Goal: Information Seeking & Learning: Find specific fact

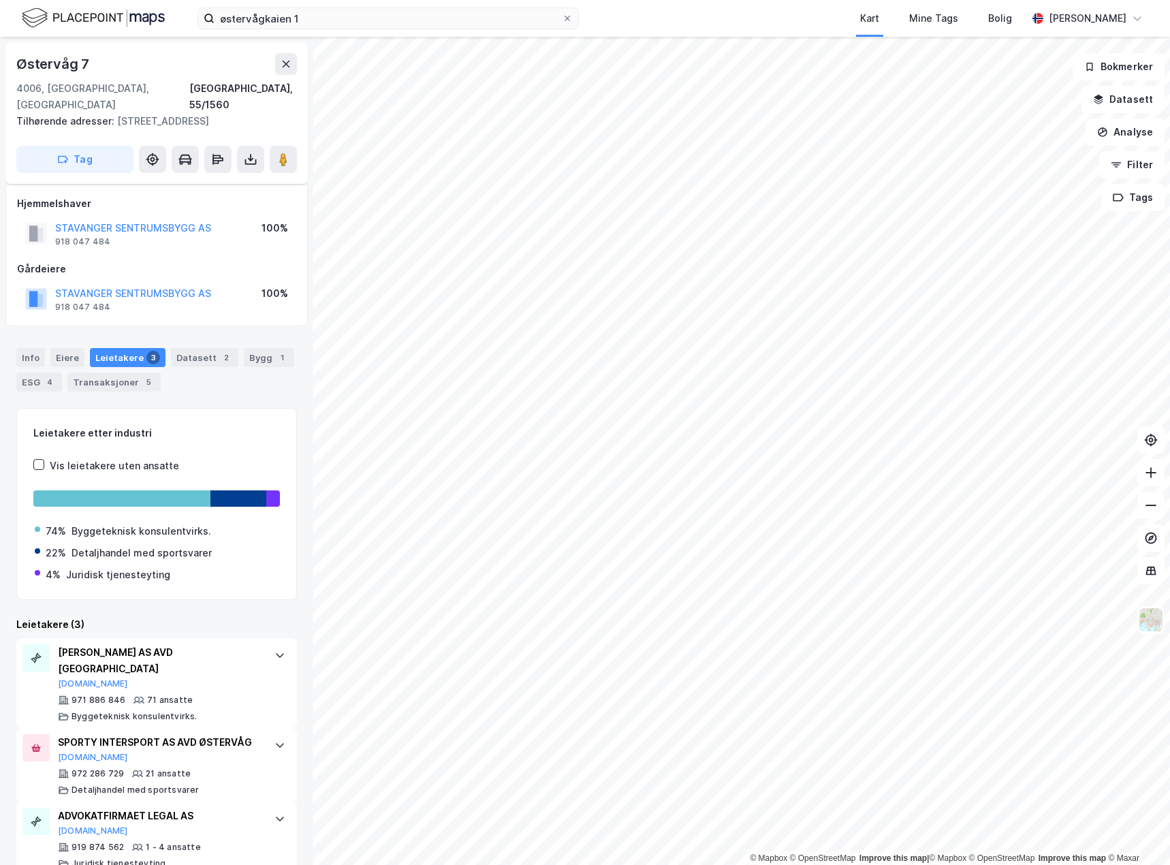
scroll to position [10, 0]
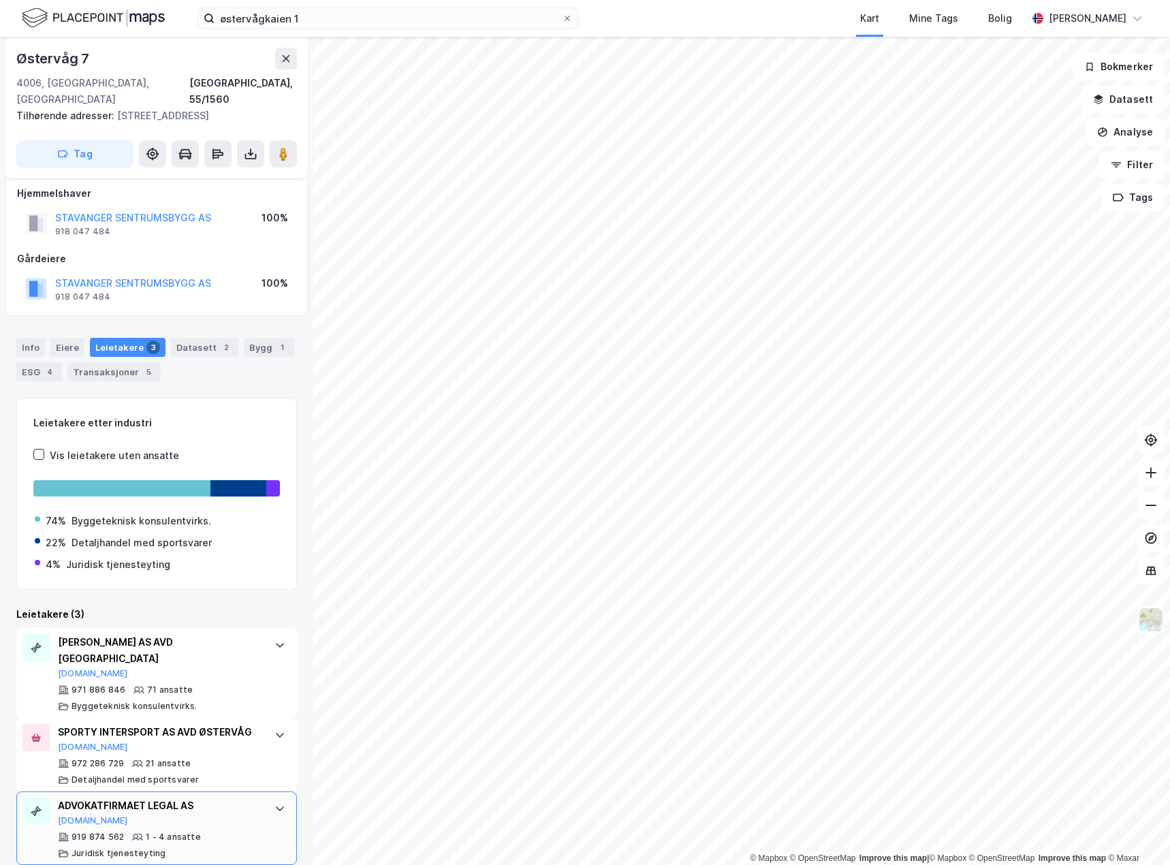
click at [246, 814] on div "ADVOKATFIRMAET LEGAL AS [DOMAIN_NAME] 919 874 562 1 - 4 ansatte Juridisk tjenes…" at bounding box center [159, 827] width 203 height 61
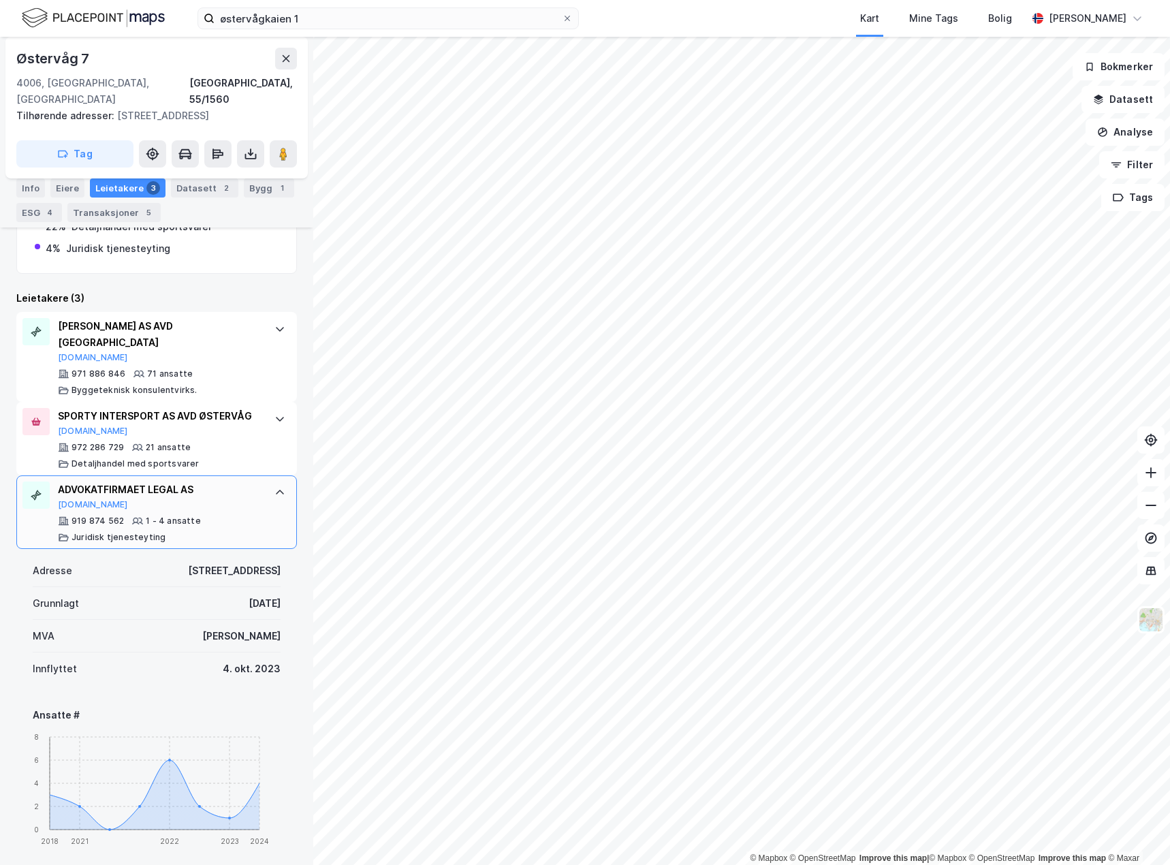
scroll to position [304, 0]
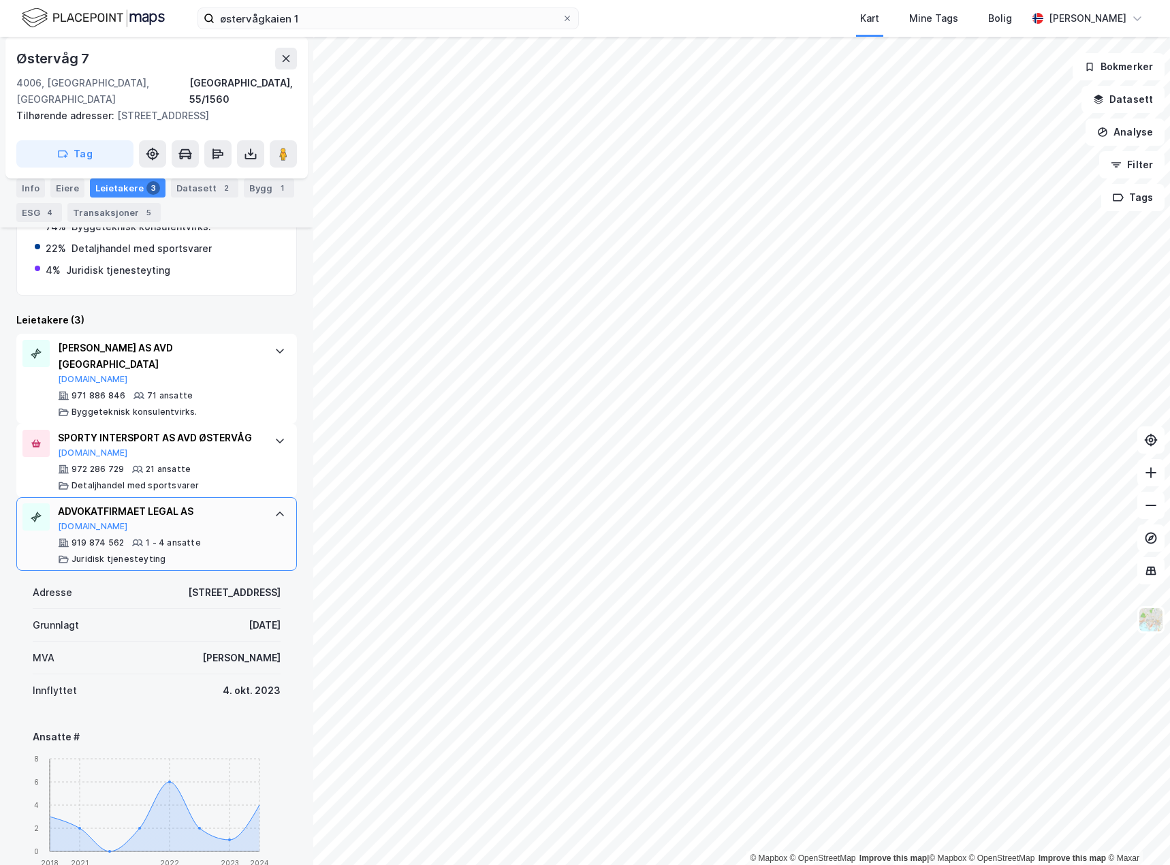
click at [274, 509] on icon at bounding box center [279, 514] width 11 height 11
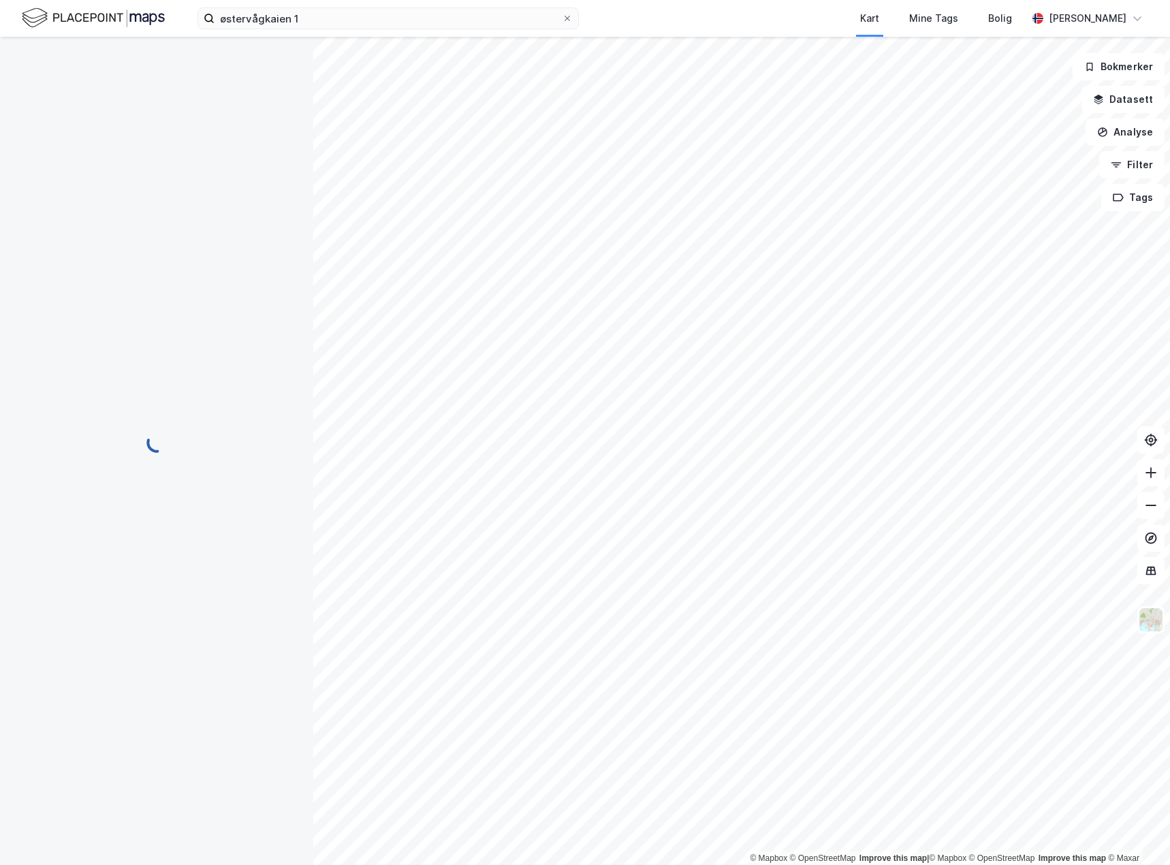
scroll to position [0, 0]
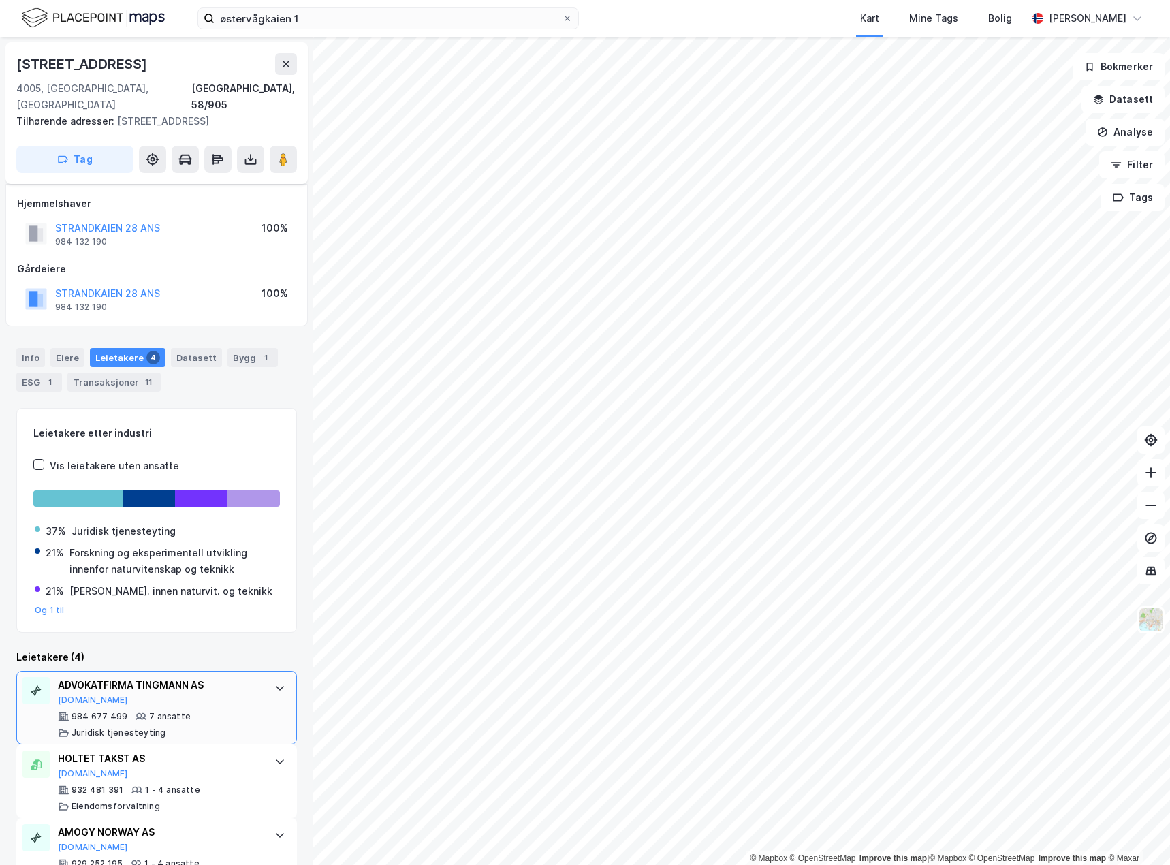
scroll to position [122, 0]
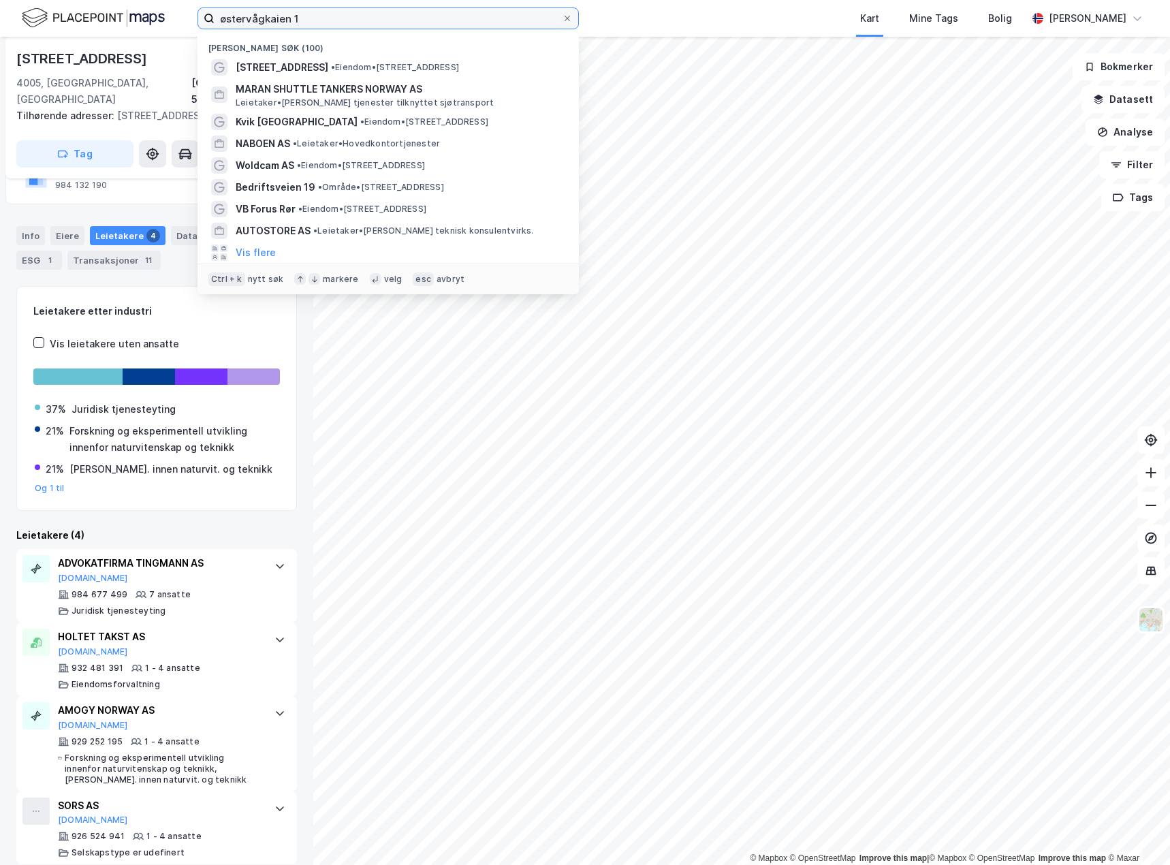
drag, startPoint x: 327, startPoint y: 22, endPoint x: 174, endPoint y: 16, distance: 153.3
click at [174, 16] on div "østervågkaien 1 Nylige søk (100) [STREET_ADDRESS] • Eiendom • [STREET_ADDRESS] …" at bounding box center [585, 18] width 1170 height 37
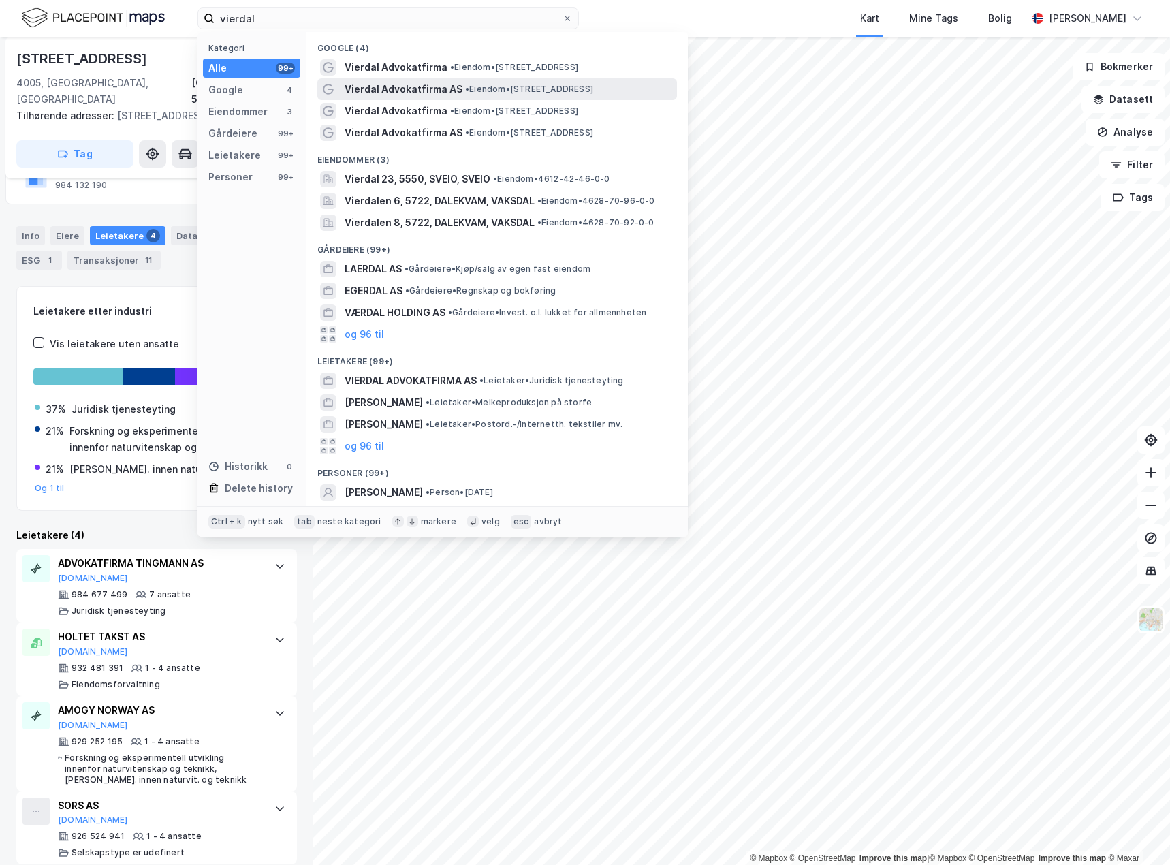
click at [405, 92] on span "Vierdal Advokatfirma AS" at bounding box center [404, 89] width 118 height 16
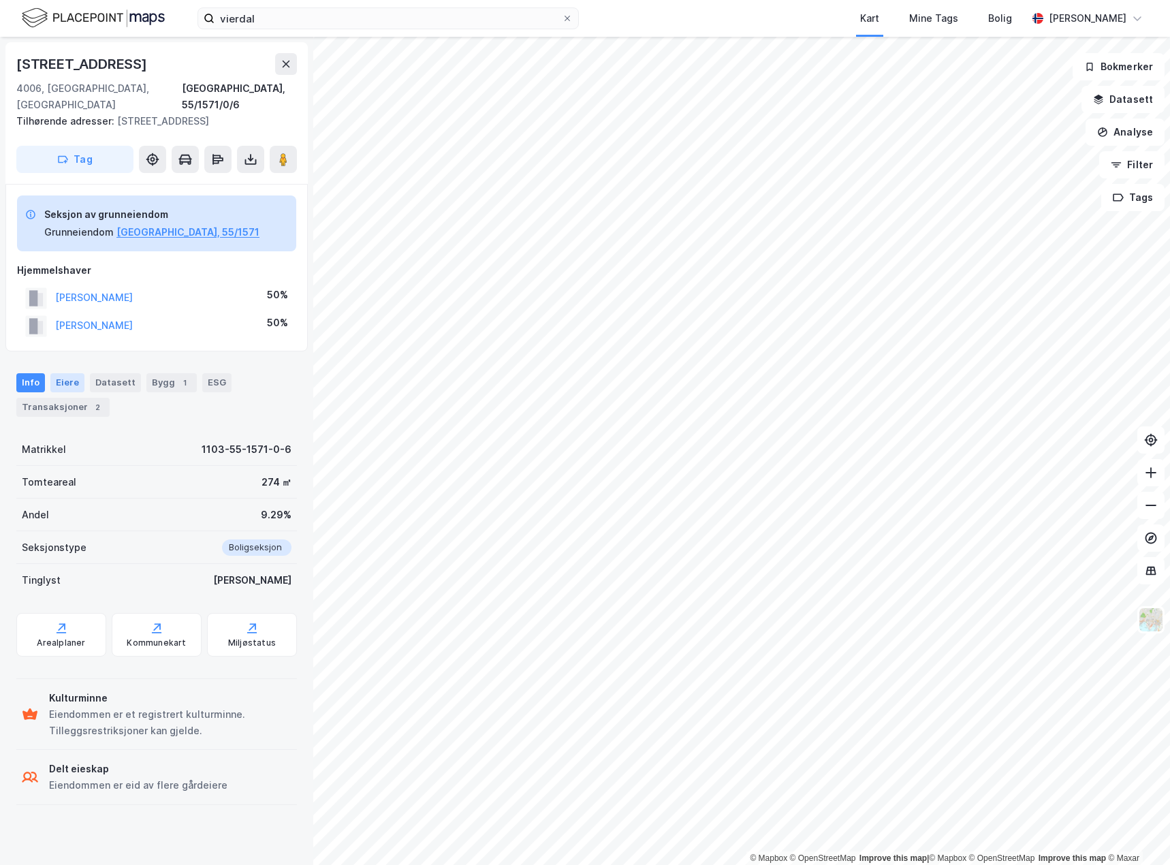
click at [65, 373] on div "Eiere" at bounding box center [67, 382] width 34 height 19
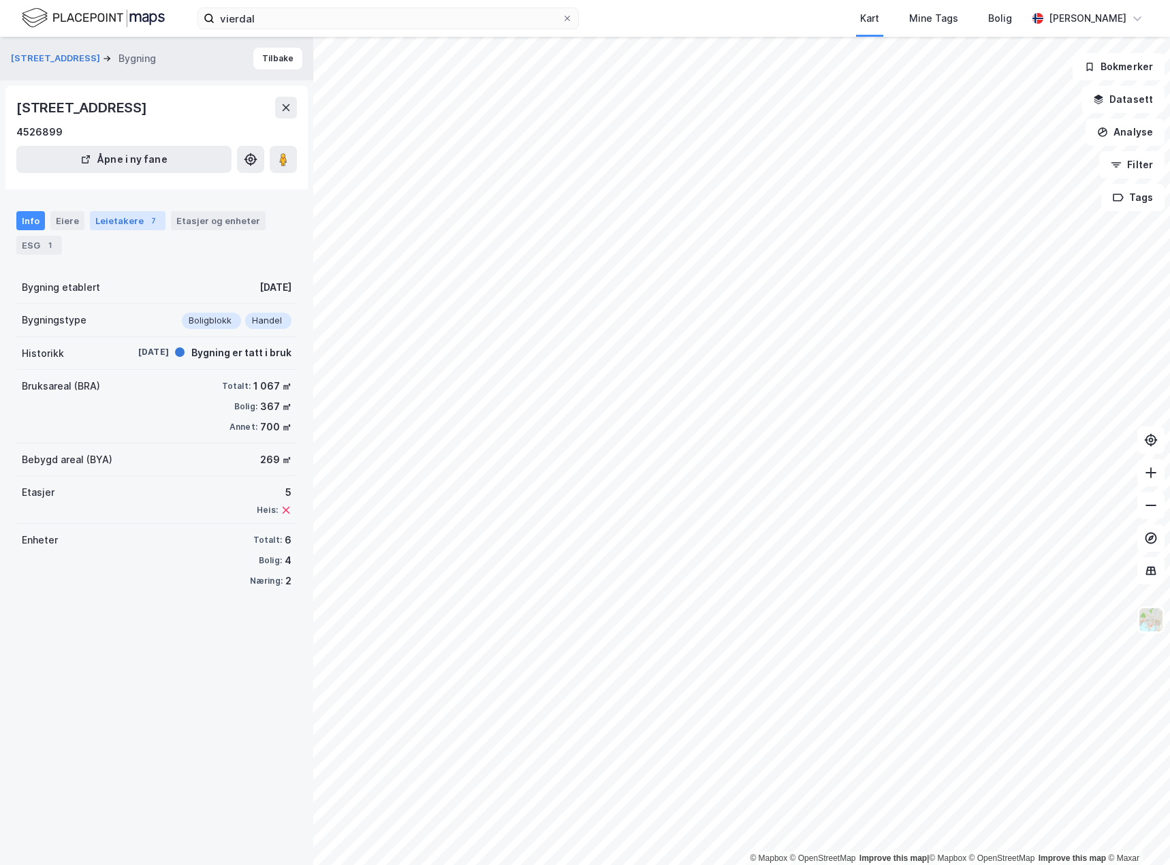
click at [111, 215] on div "Leietakere 7" at bounding box center [128, 220] width 76 height 19
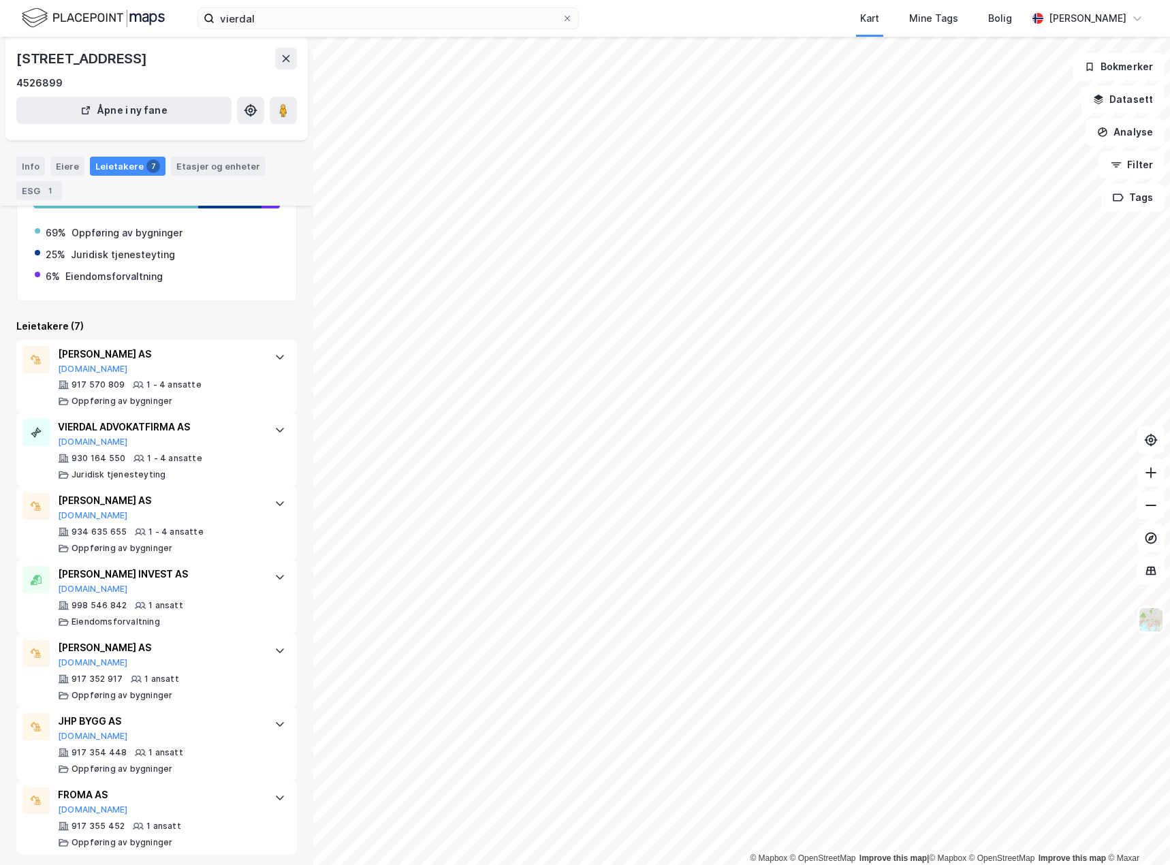
scroll to position [167, 0]
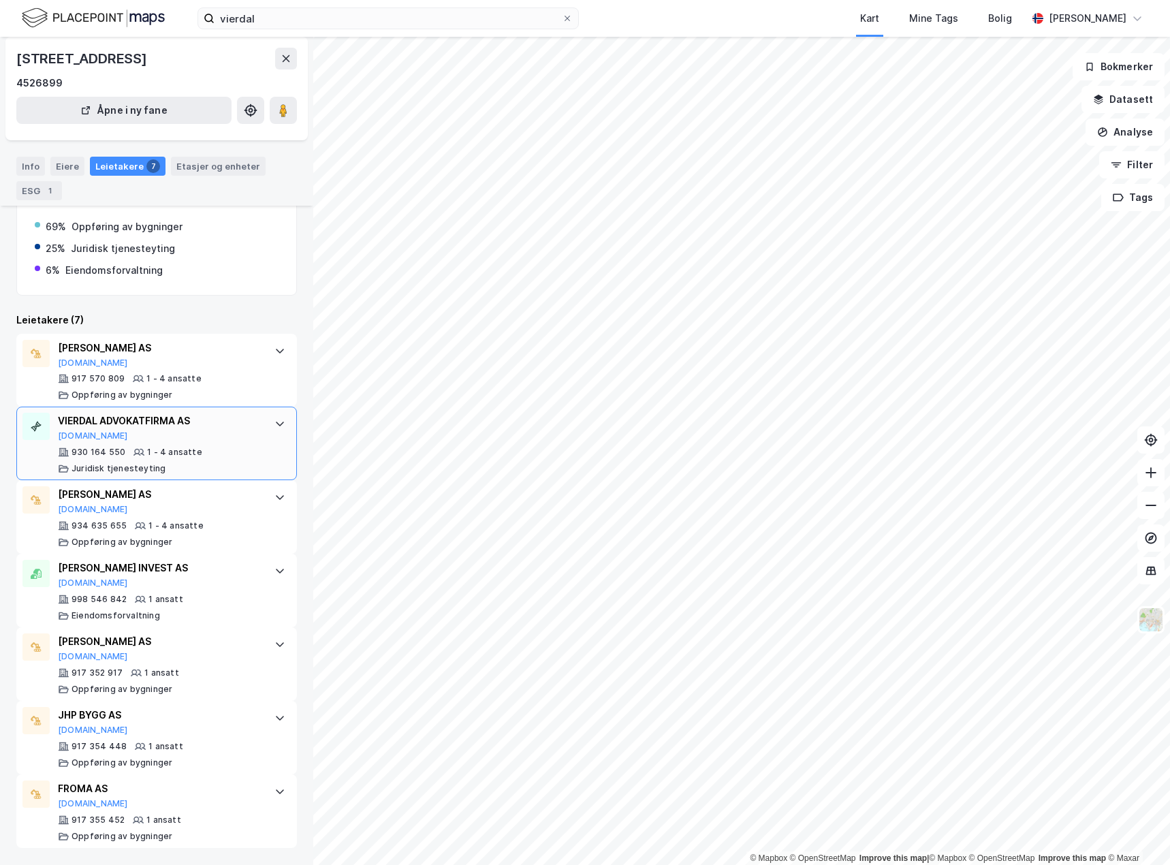
click at [230, 450] on div "930 164 550 1 - 4 ansatte Juridisk tjenesteyting" at bounding box center [159, 460] width 203 height 27
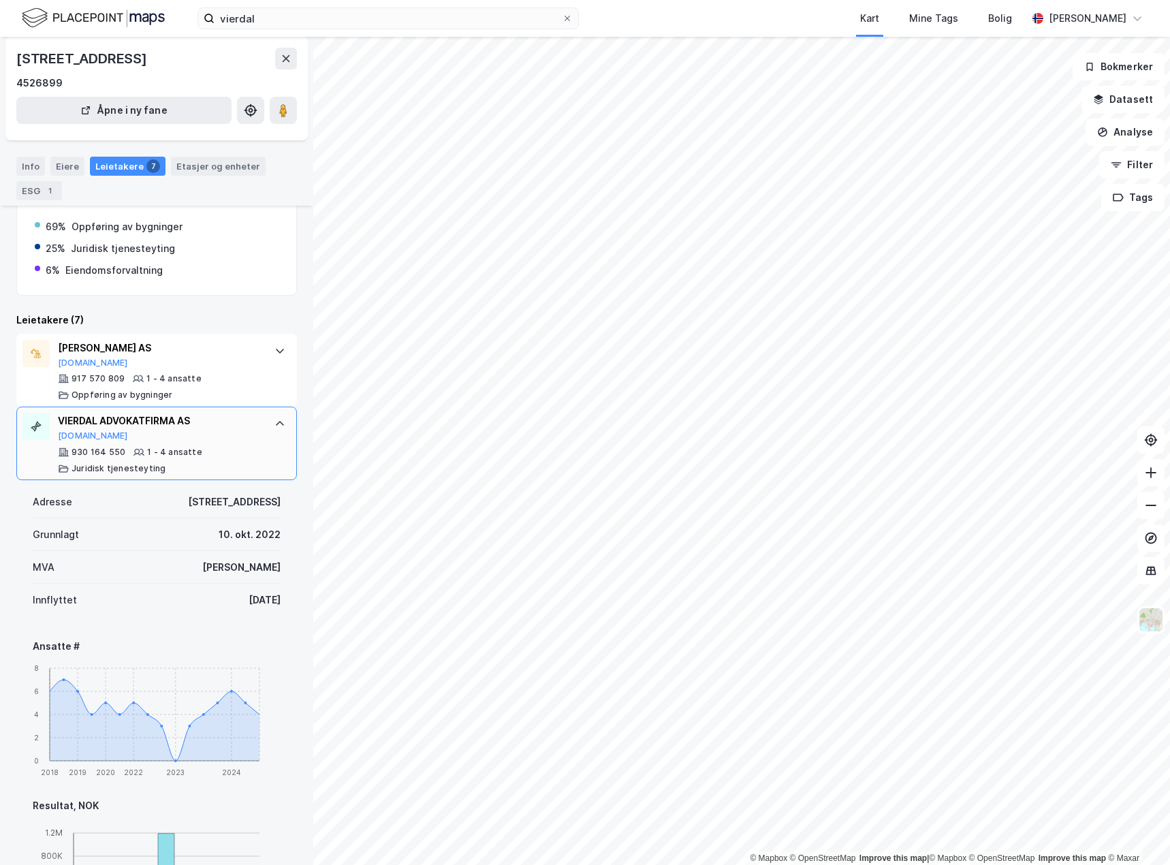
click at [230, 450] on div "930 164 550 1 - 4 ansatte Juridisk tjenesteyting" at bounding box center [159, 460] width 203 height 27
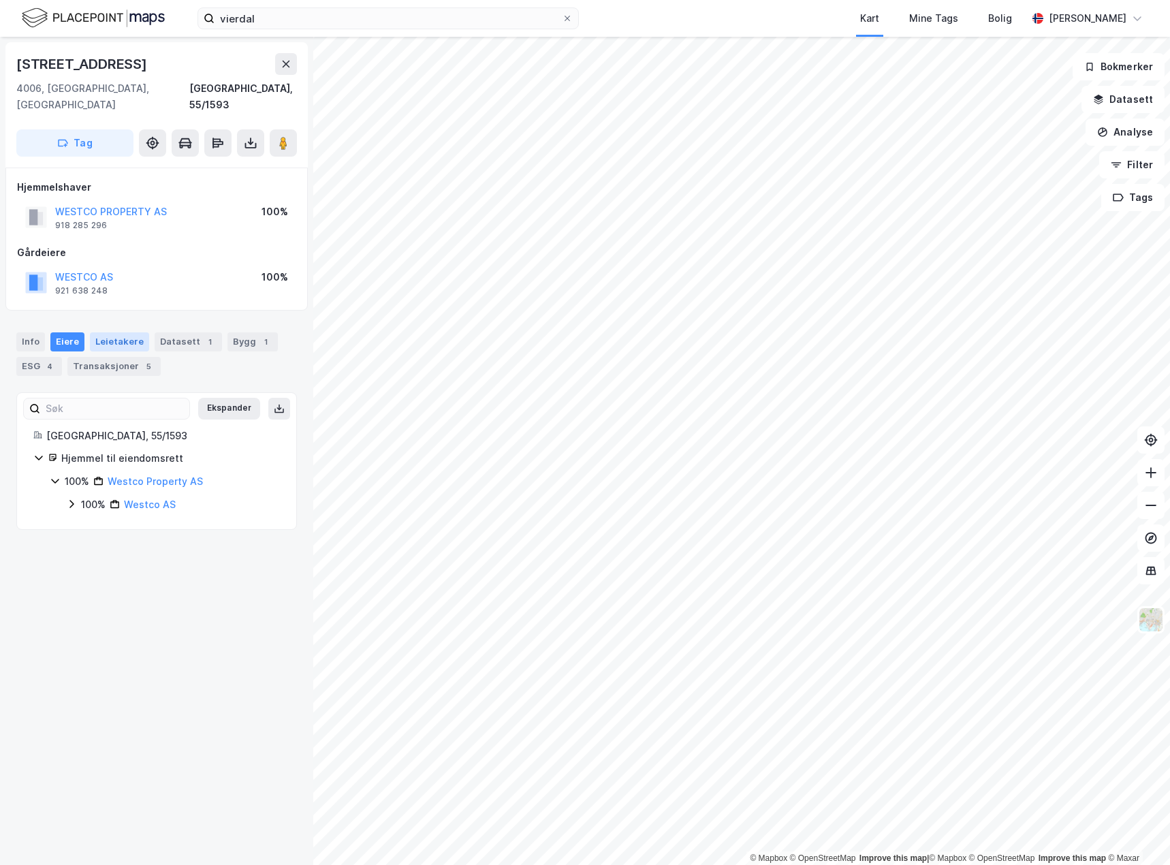
click at [117, 332] on div "Leietakere" at bounding box center [119, 341] width 59 height 19
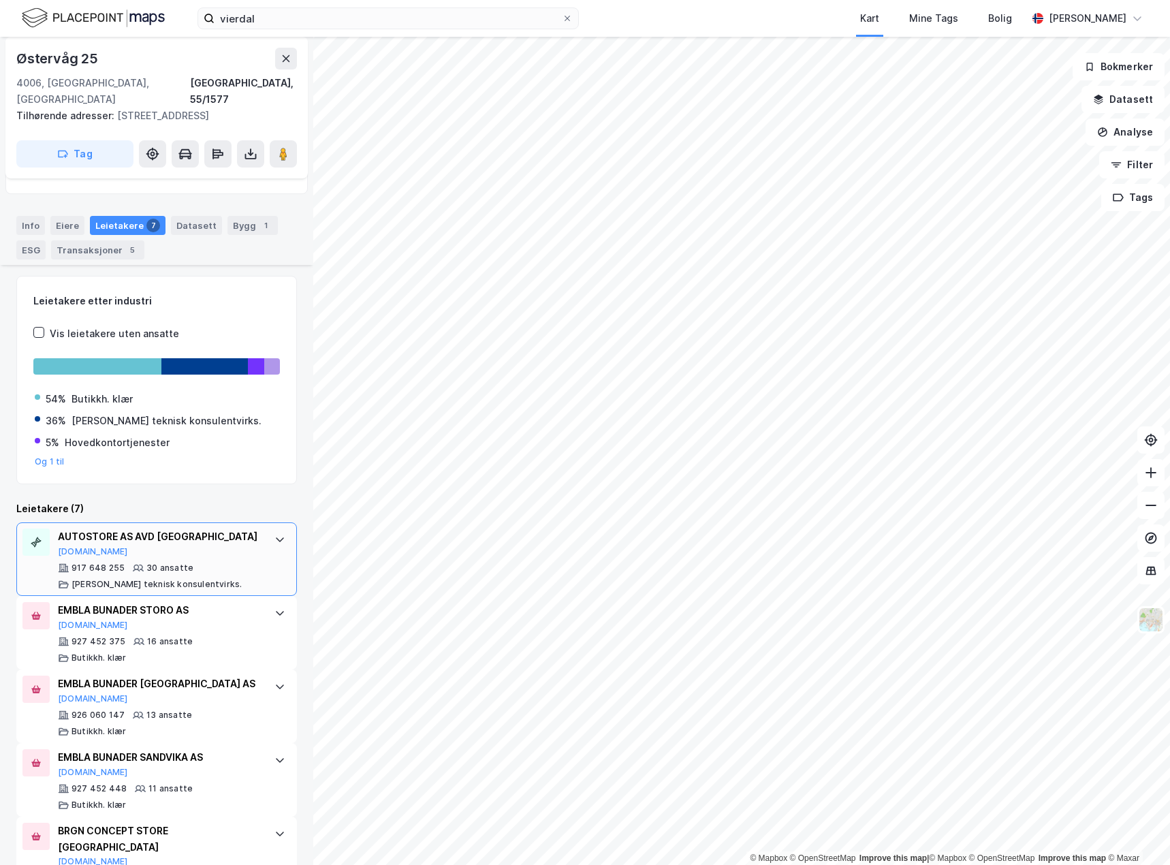
scroll to position [204, 0]
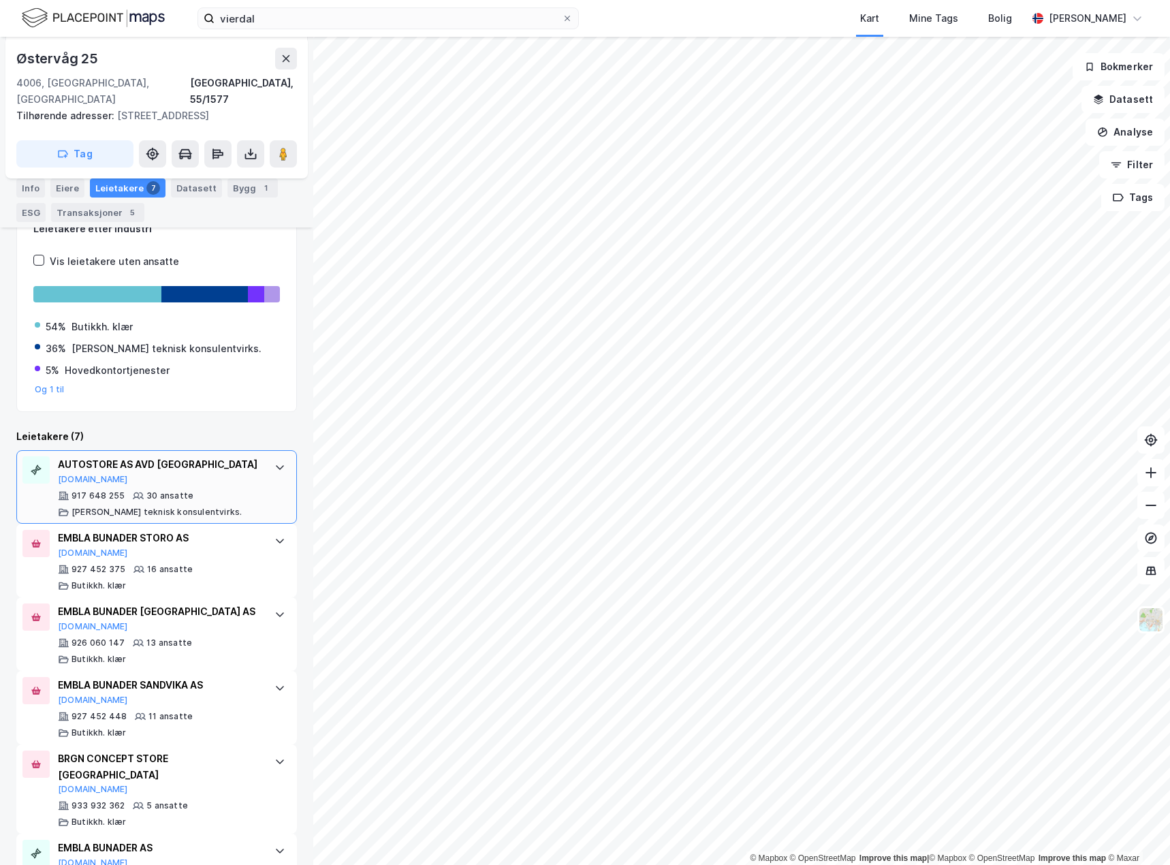
click at [245, 490] on div "917 648 255 30 ansatte [PERSON_NAME] teknisk konsulentvirks." at bounding box center [159, 503] width 203 height 27
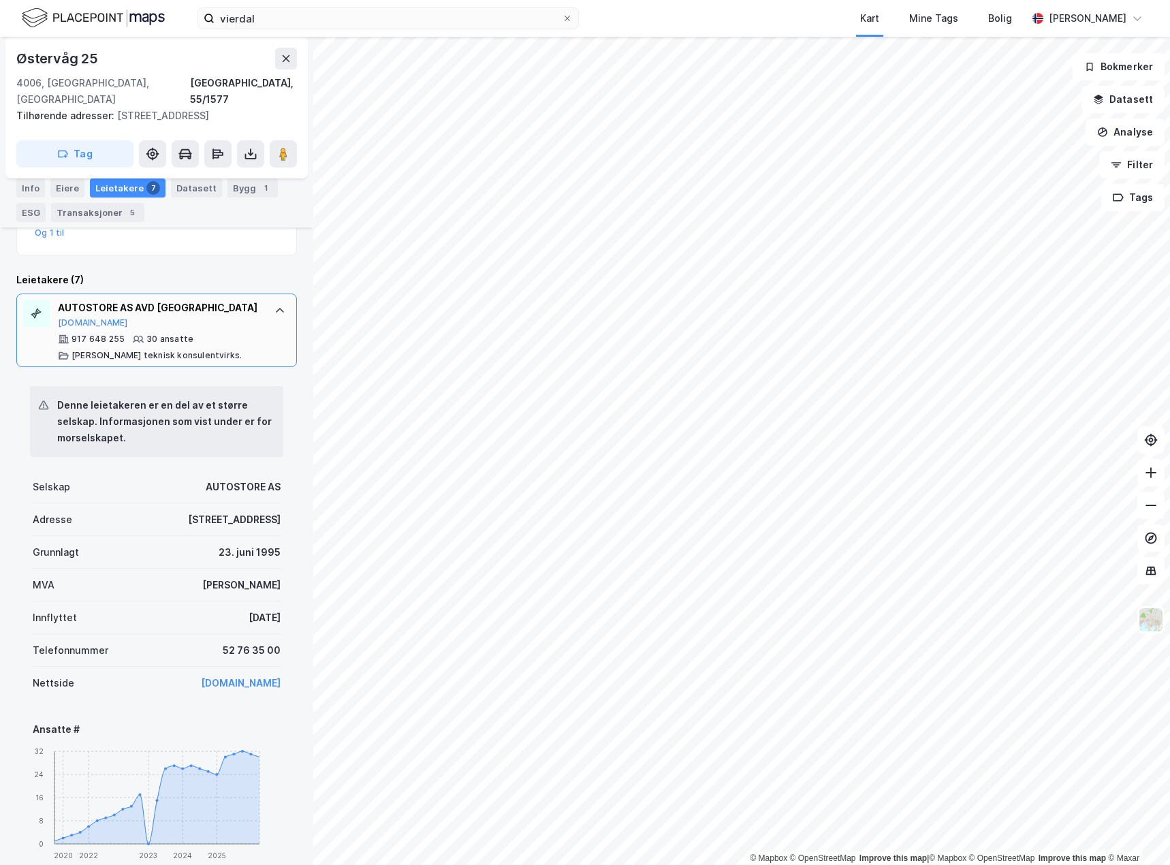
scroll to position [409, 0]
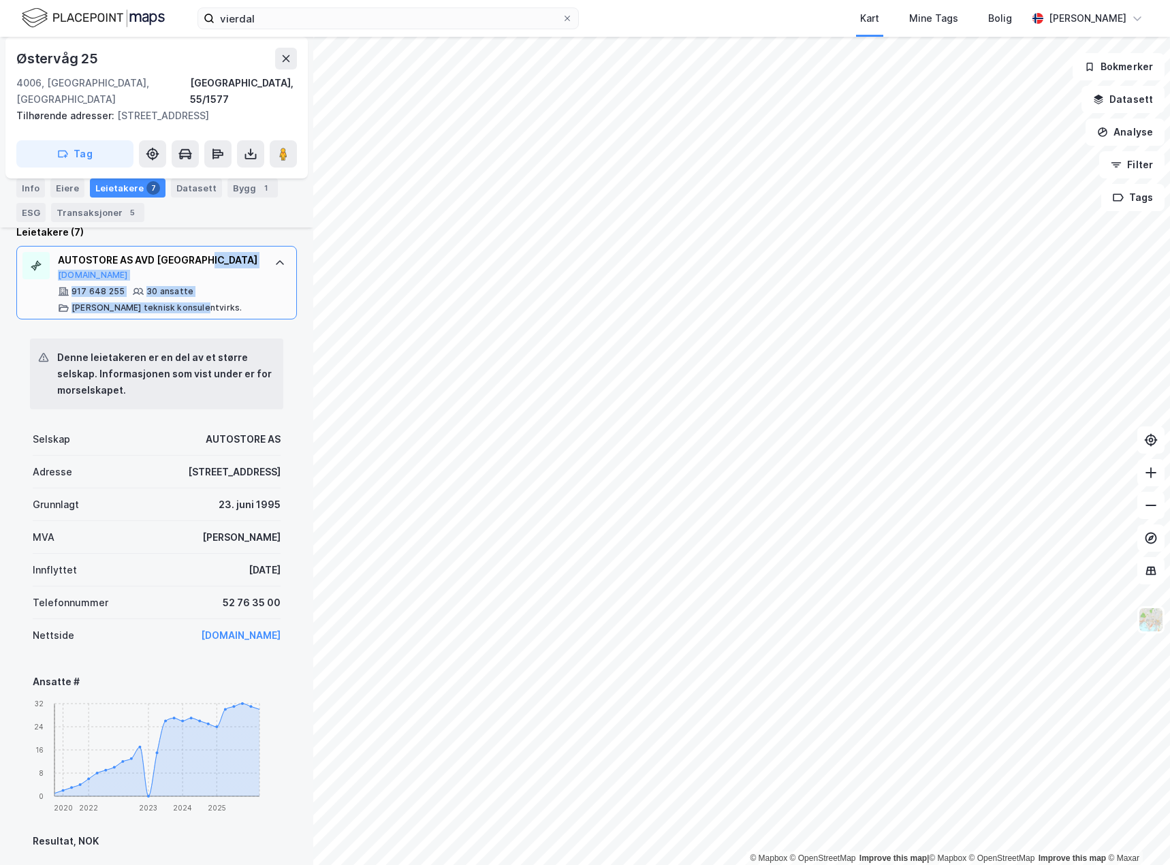
drag, startPoint x: 244, startPoint y: 269, endPoint x: 244, endPoint y: 256, distance: 12.9
click at [244, 256] on div "AUTOSTORE AS AVD STAVANGER [DOMAIN_NAME] 917 648 255 30 ansatte [PERSON_NAME] t…" at bounding box center [159, 282] width 203 height 61
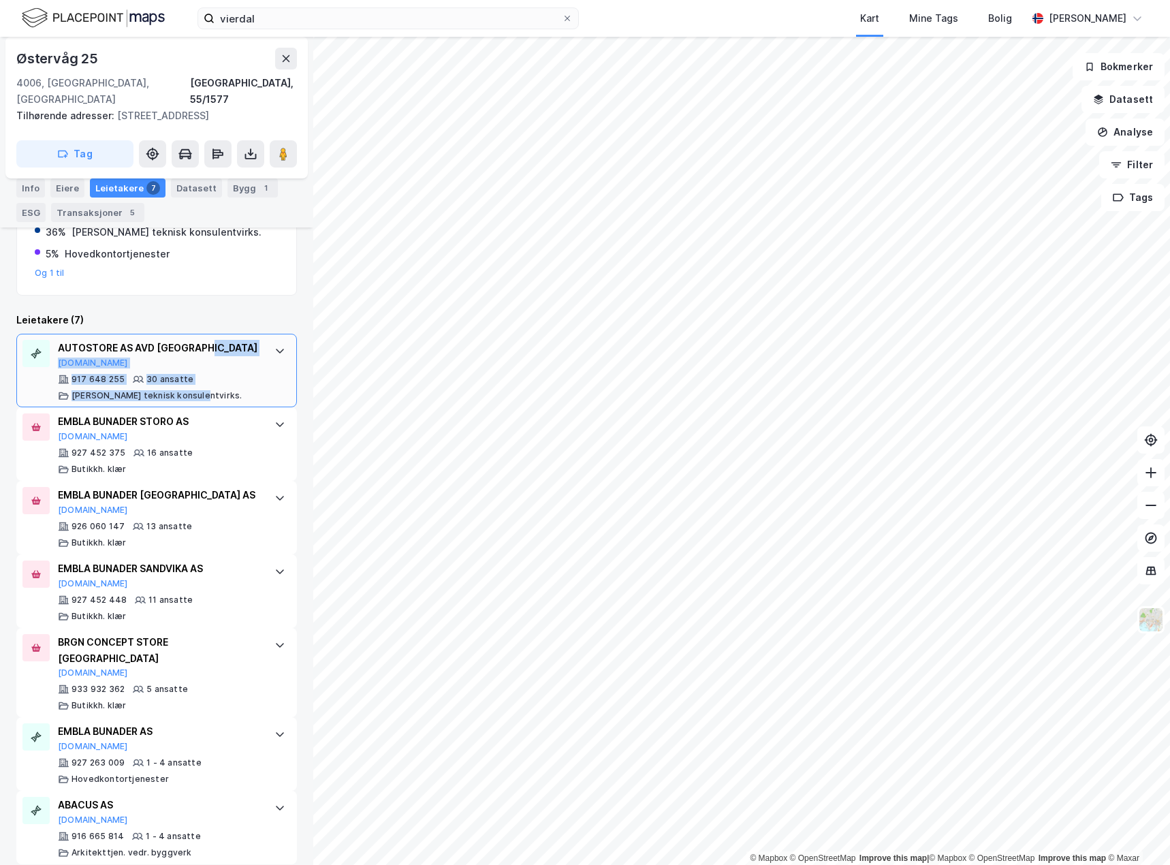
scroll to position [304, 0]
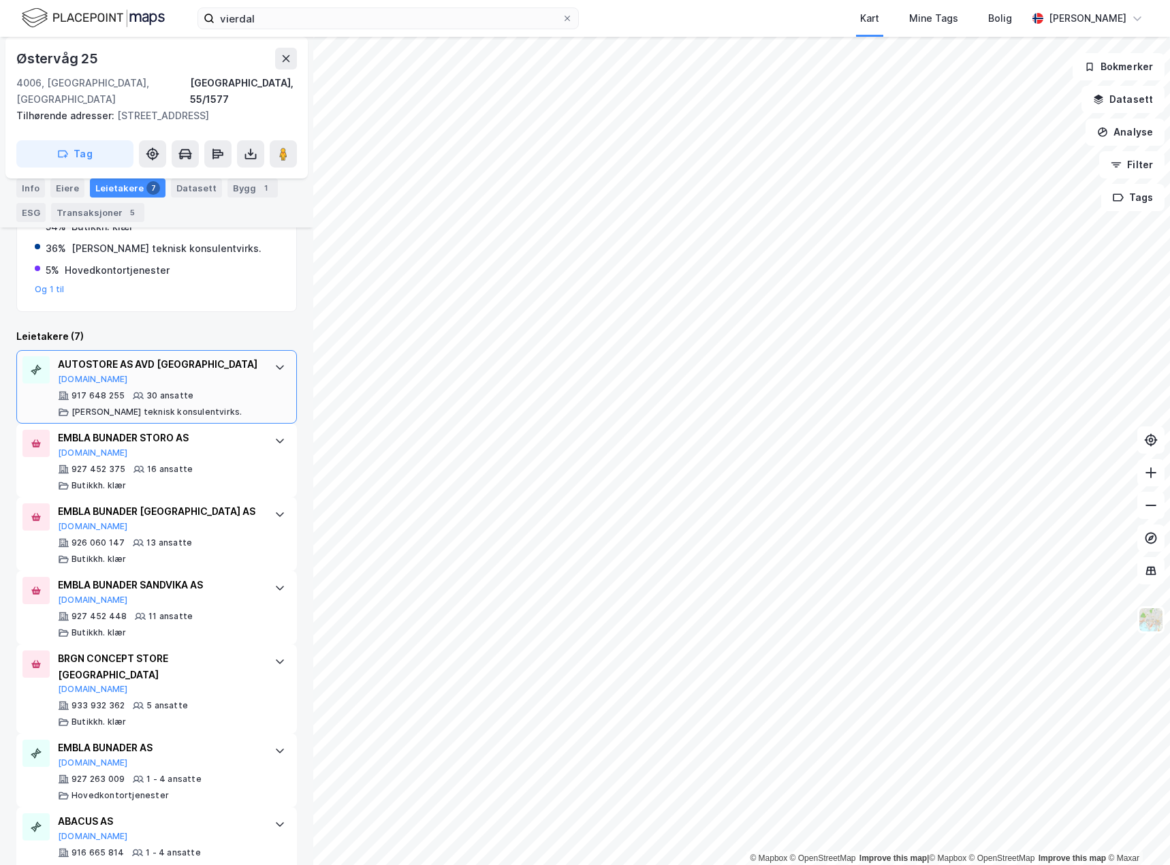
click at [259, 364] on div "AUTOSTORE AS AVD STAVANGER [DOMAIN_NAME] 917 648 255 30 ansatte [PERSON_NAME] t…" at bounding box center [156, 387] width 281 height 74
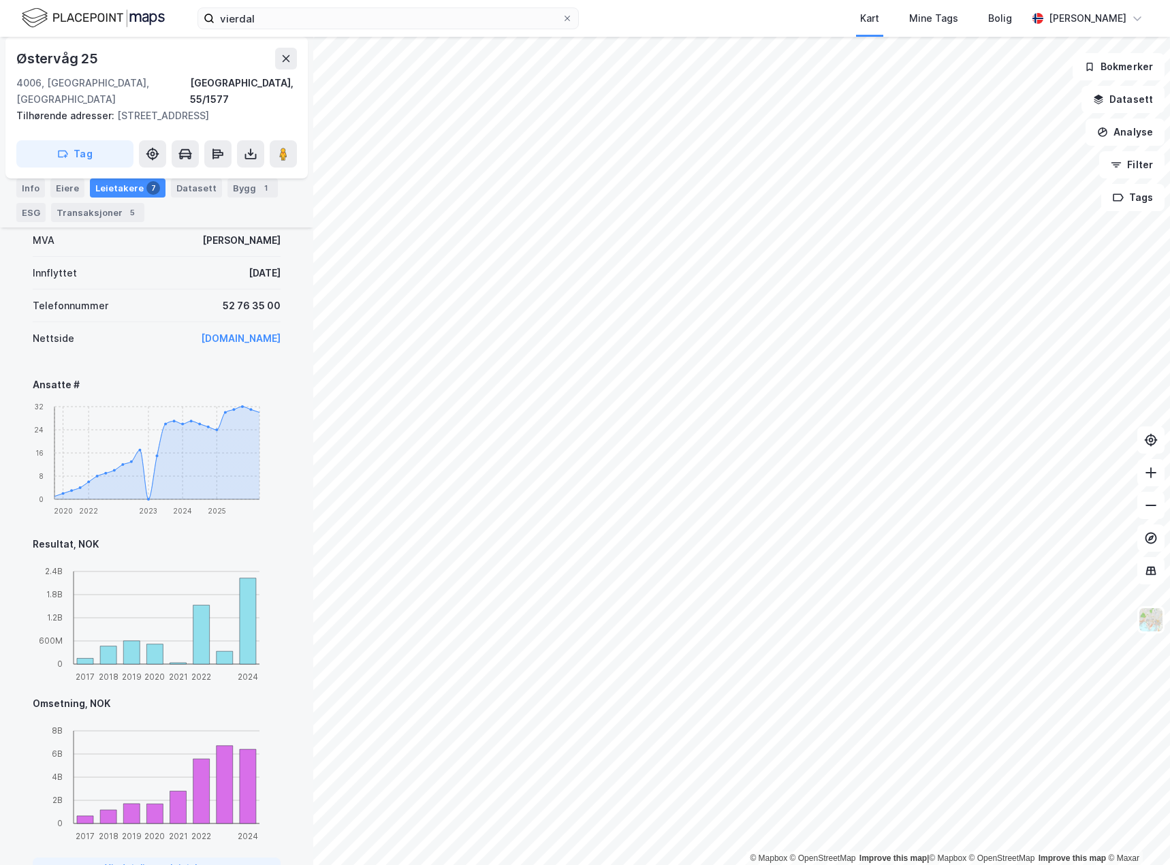
scroll to position [716, 0]
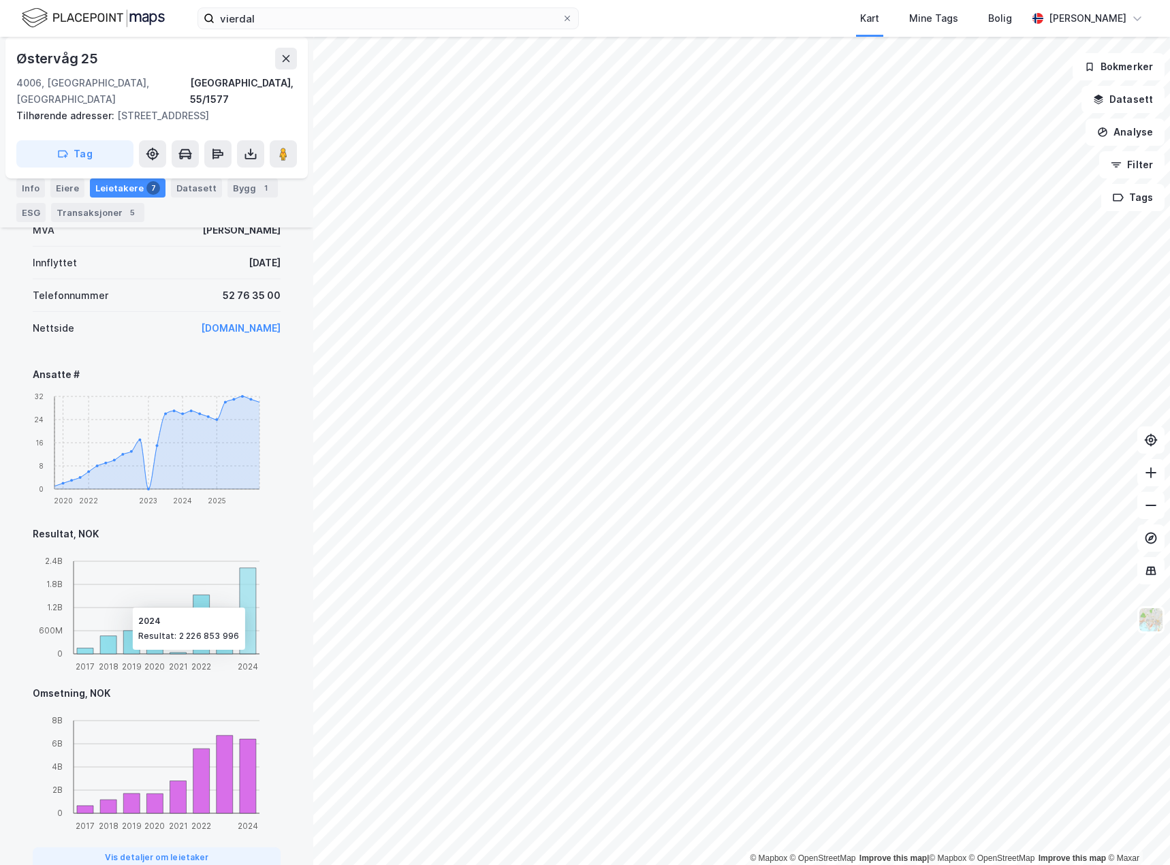
click at [253, 584] on icon at bounding box center [248, 610] width 16 height 86
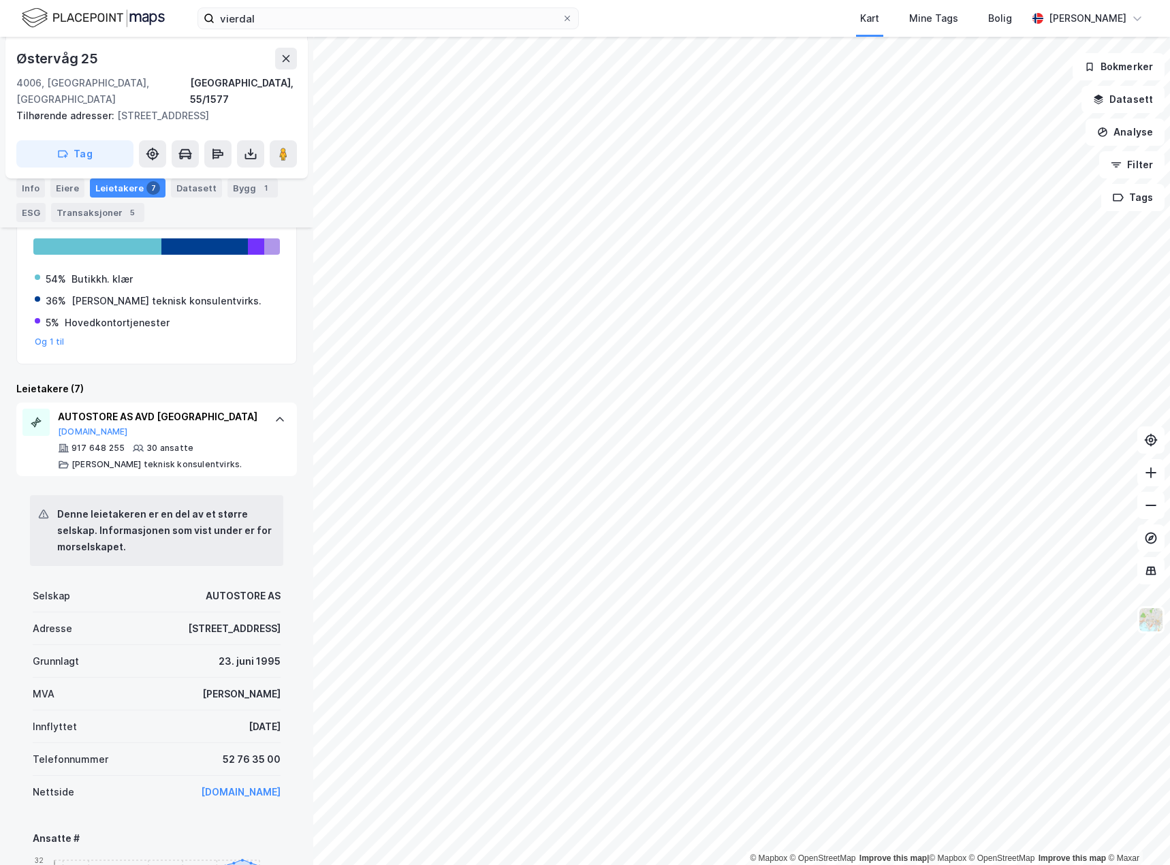
scroll to position [239, 0]
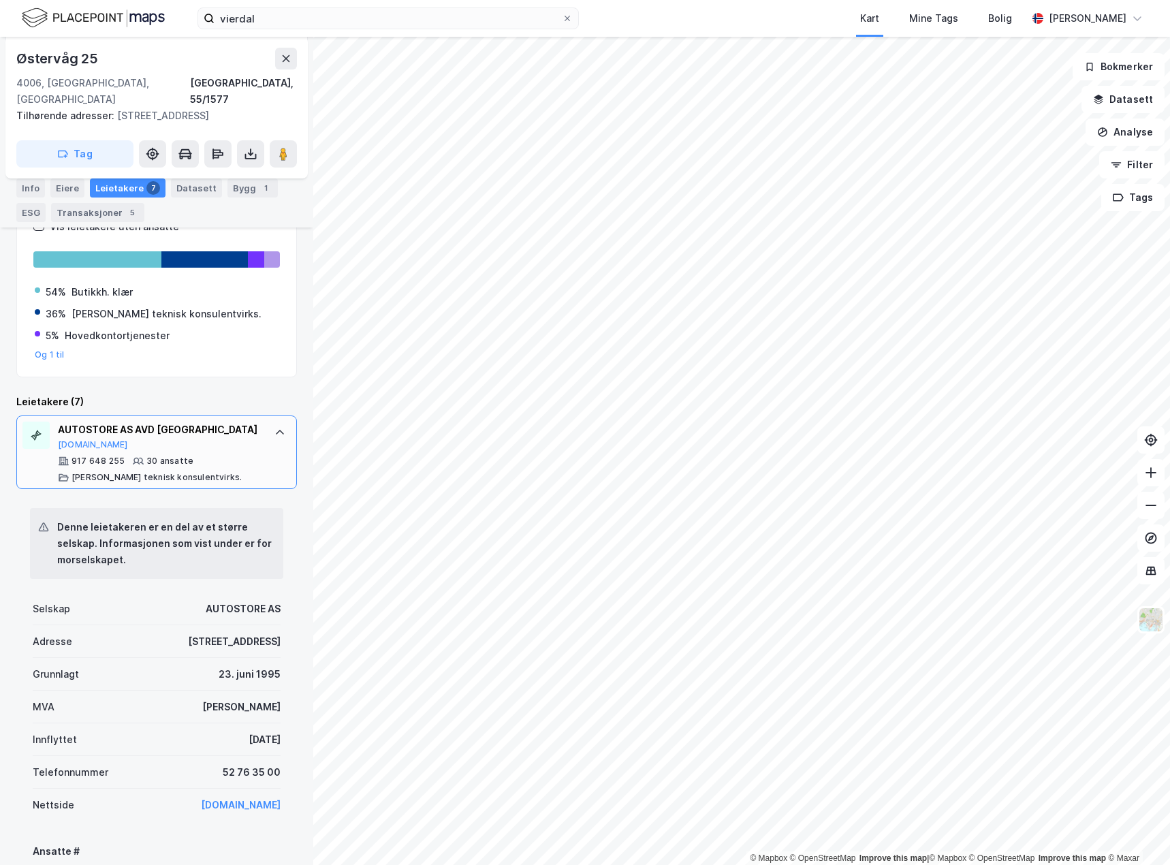
click at [210, 421] on div "AUTOSTORE AS AVD [GEOGRAPHIC_DATA]" at bounding box center [159, 429] width 203 height 16
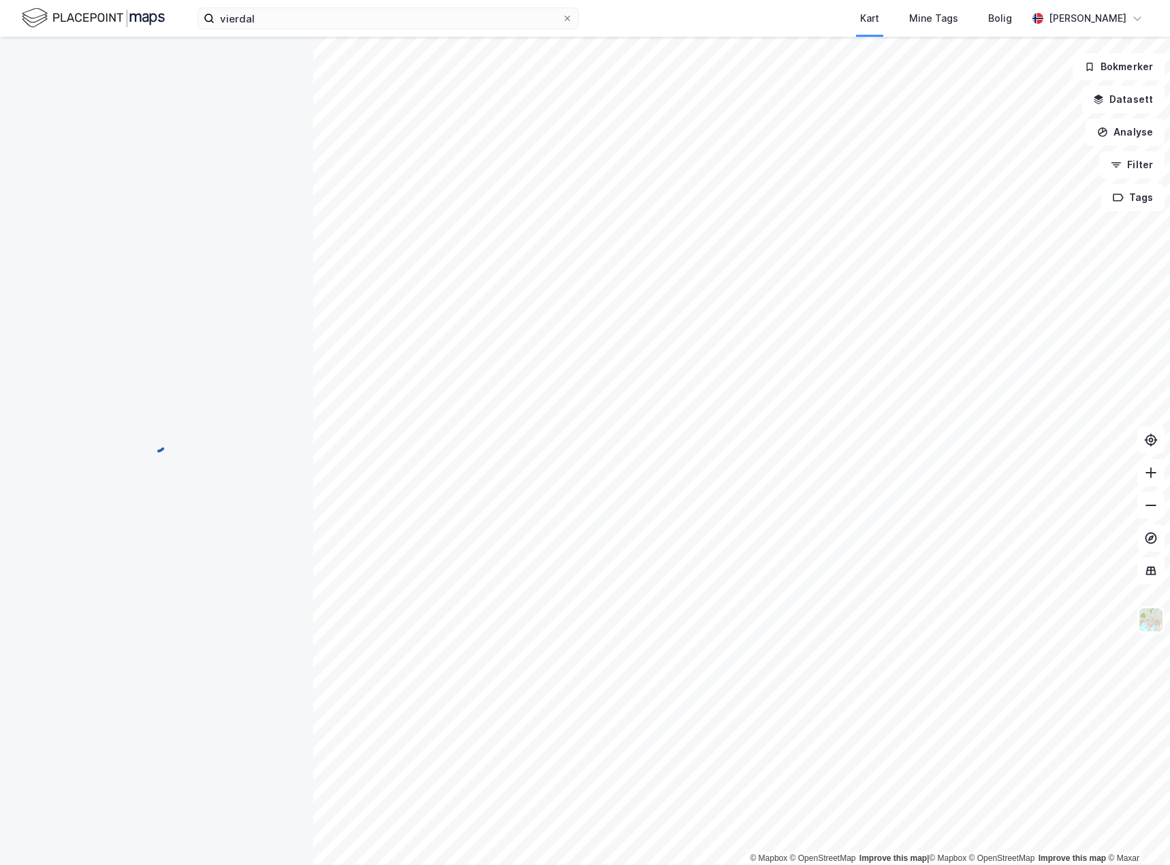
scroll to position [0, 0]
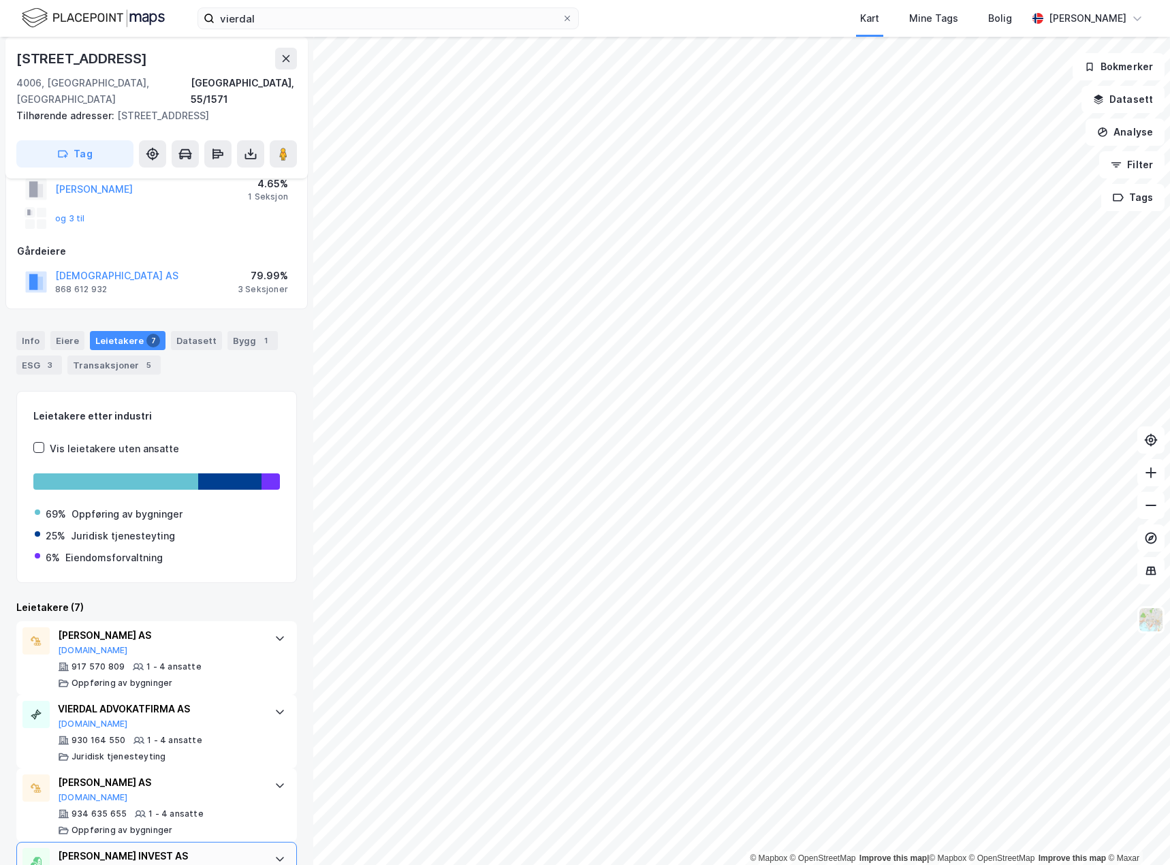
scroll to position [108, 0]
drag, startPoint x: 313, startPoint y: 6, endPoint x: 256, endPoint y: 20, distance: 59.0
click at [256, 20] on div "vierdal Kart Mine Tags Bolig [PERSON_NAME]" at bounding box center [585, 18] width 1170 height 37
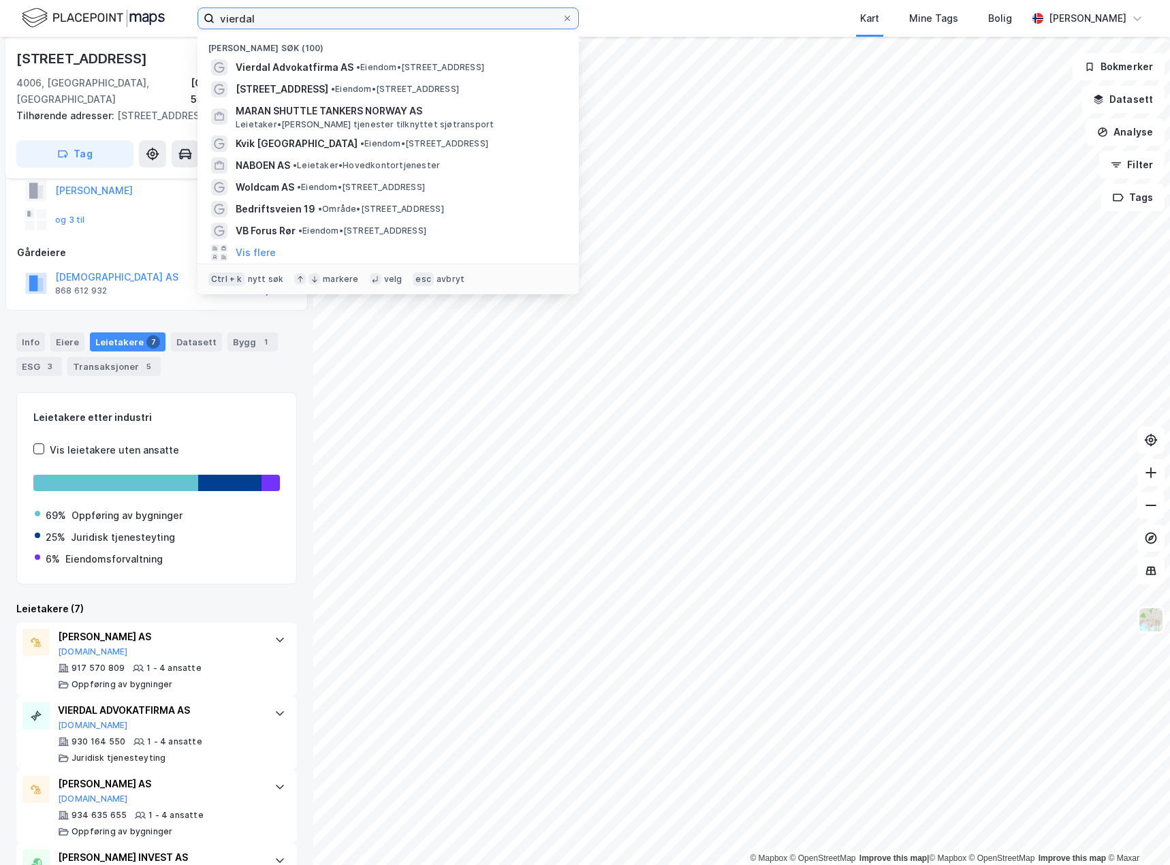
drag, startPoint x: 257, startPoint y: 20, endPoint x: 195, endPoint y: 22, distance: 62.0
click at [195, 22] on div "vierdal Nylige søk (100) Vierdal Advokatfirma AS • Eiendom • [STREET_ADDRESS] •…" at bounding box center [585, 18] width 1170 height 37
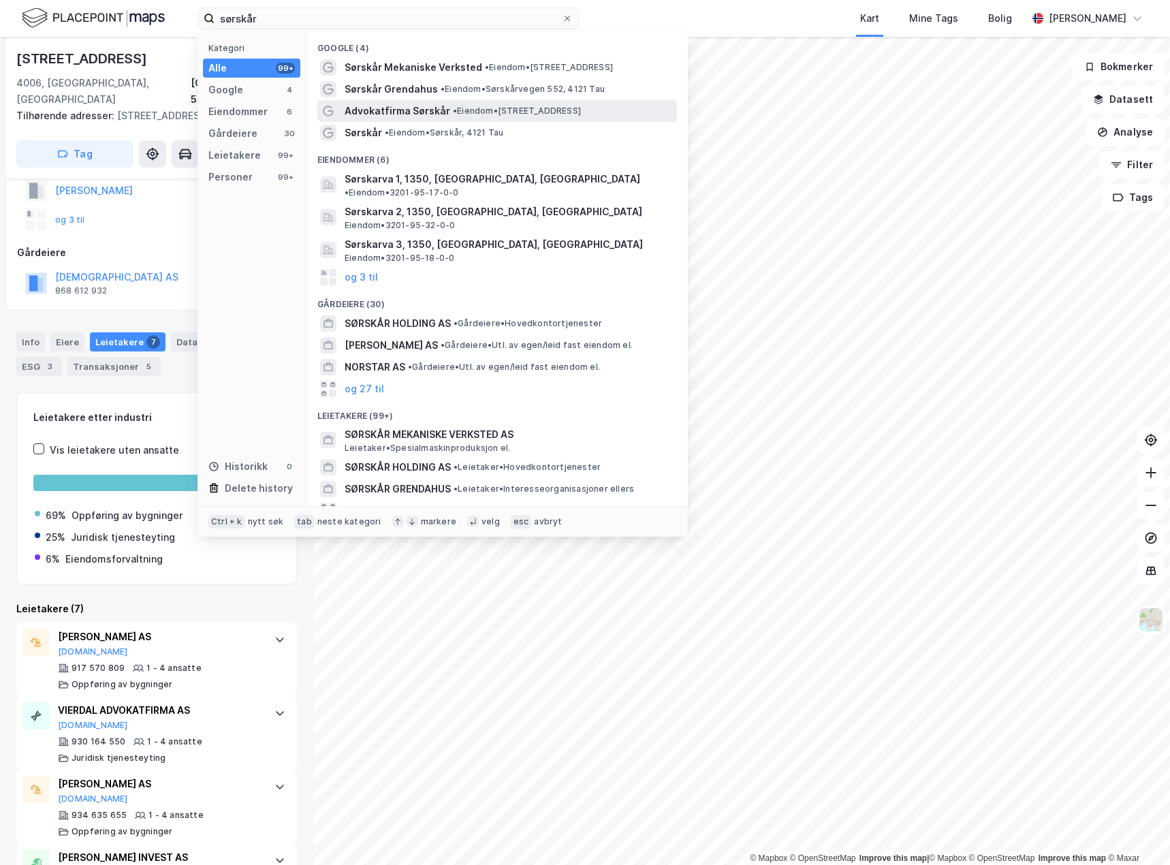
click at [404, 112] on span "Advokatfirma Sørskår" at bounding box center [398, 111] width 106 height 16
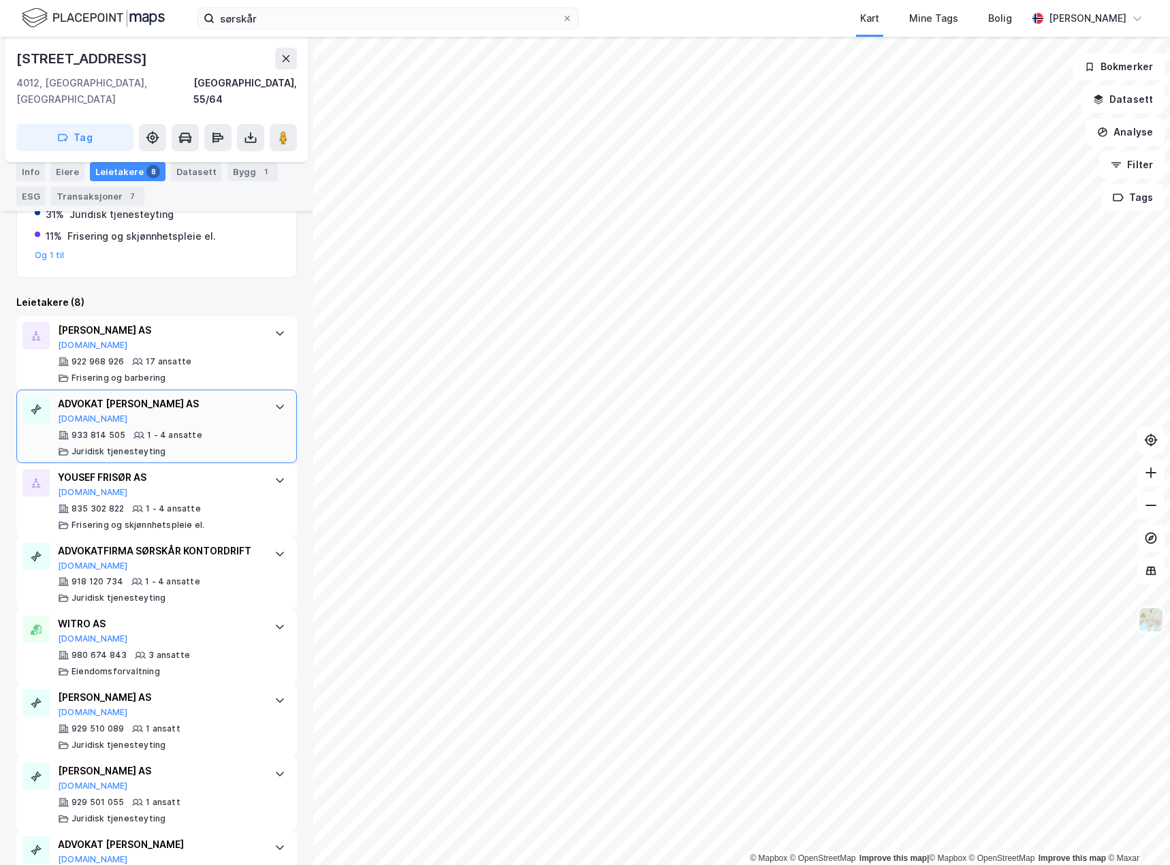
scroll to position [409, 0]
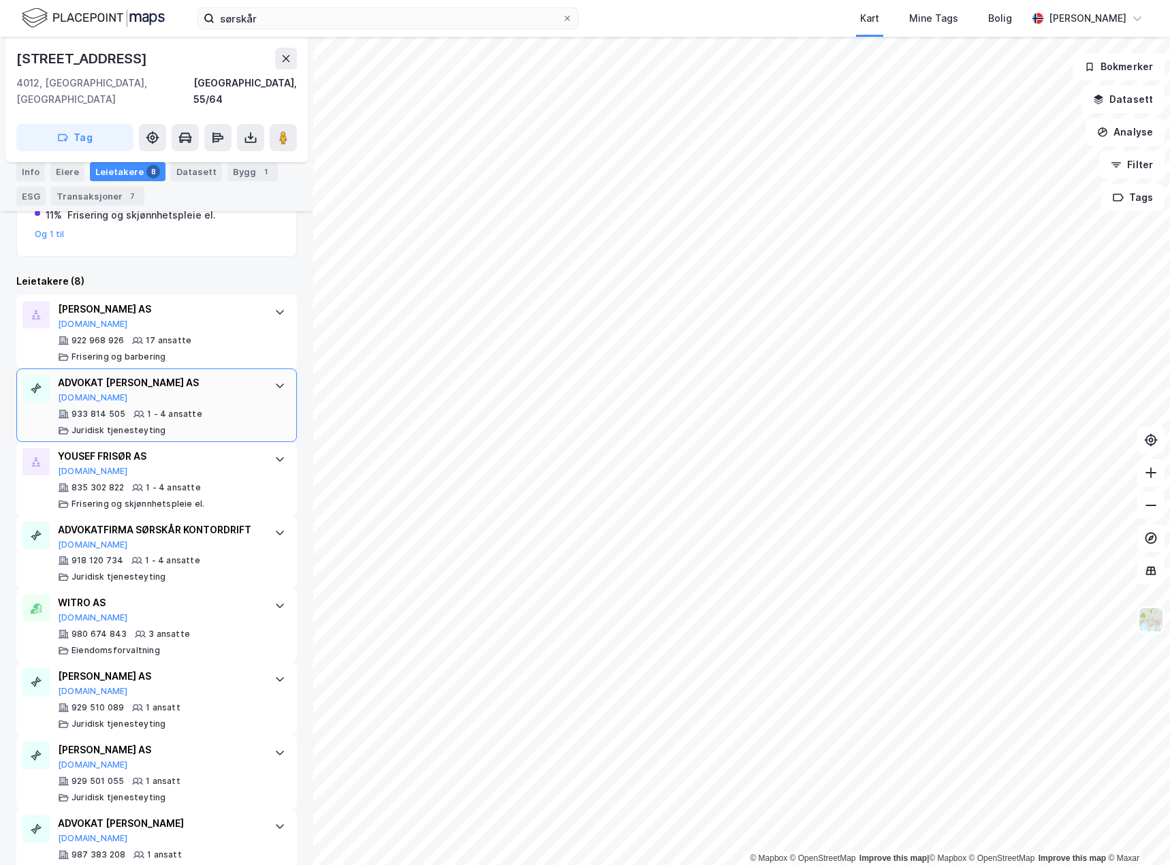
click at [235, 389] on div "ADVOKAT [PERSON_NAME] AS [DOMAIN_NAME] 933 814 505 1 - 4 ansatte Juridisk tjene…" at bounding box center [159, 404] width 203 height 61
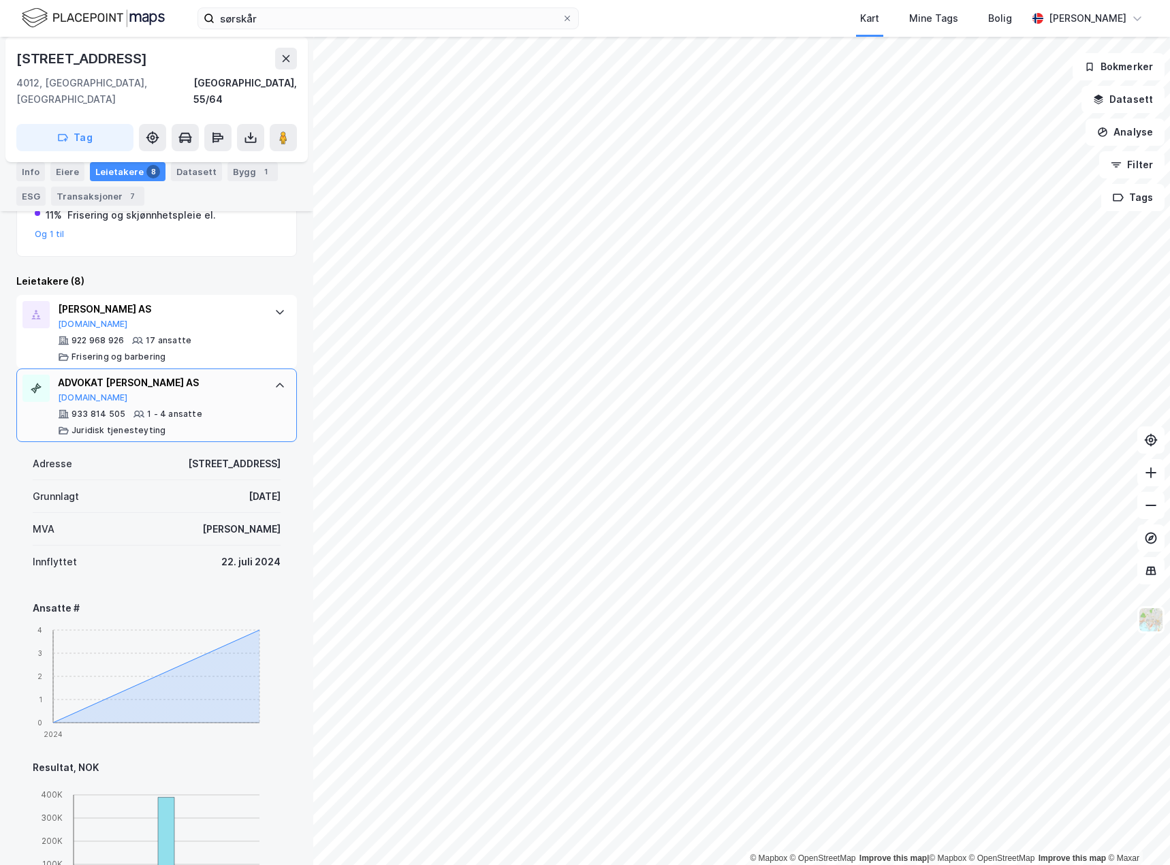
click at [235, 389] on div "ADVOKAT [PERSON_NAME] AS [DOMAIN_NAME] 933 814 505 1 - 4 ansatte Juridisk tjene…" at bounding box center [159, 404] width 203 height 61
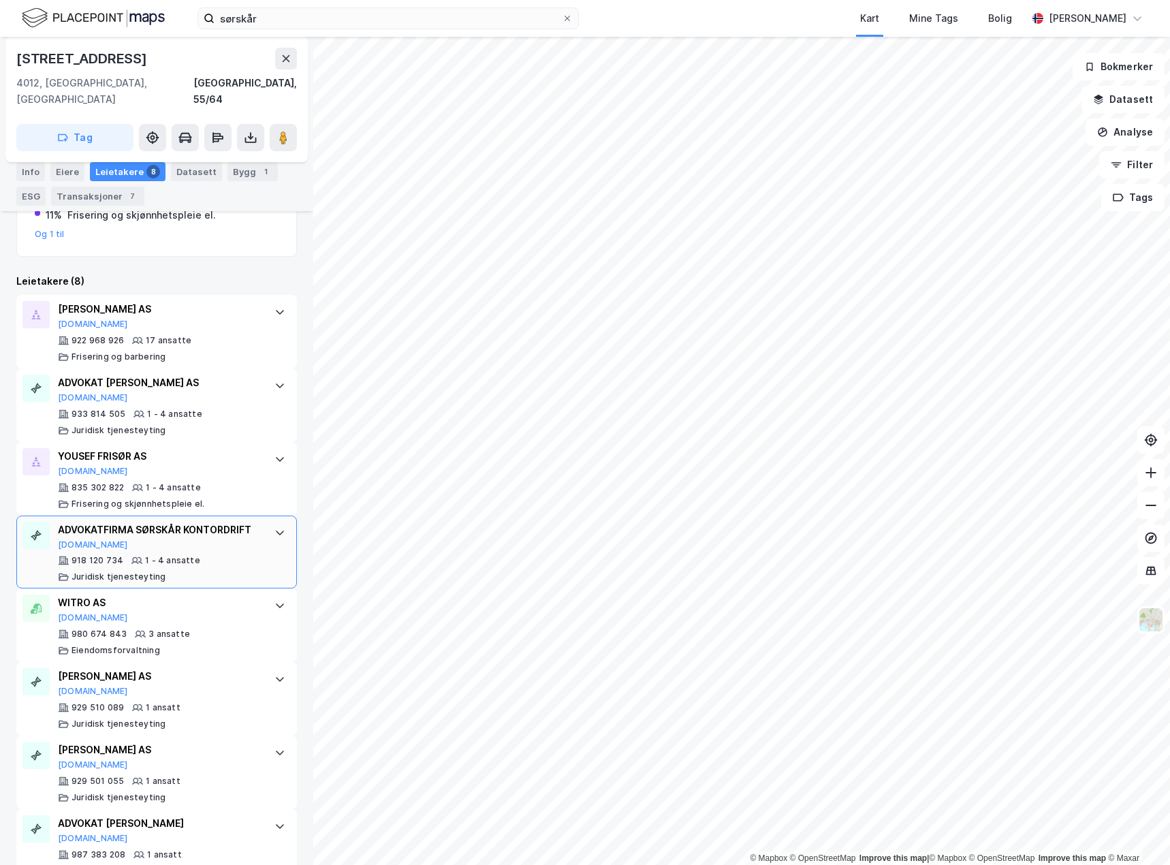
click at [234, 522] on div "ADVOKATFIRMA SØRSKÅR KONTORDRIFT" at bounding box center [159, 530] width 203 height 16
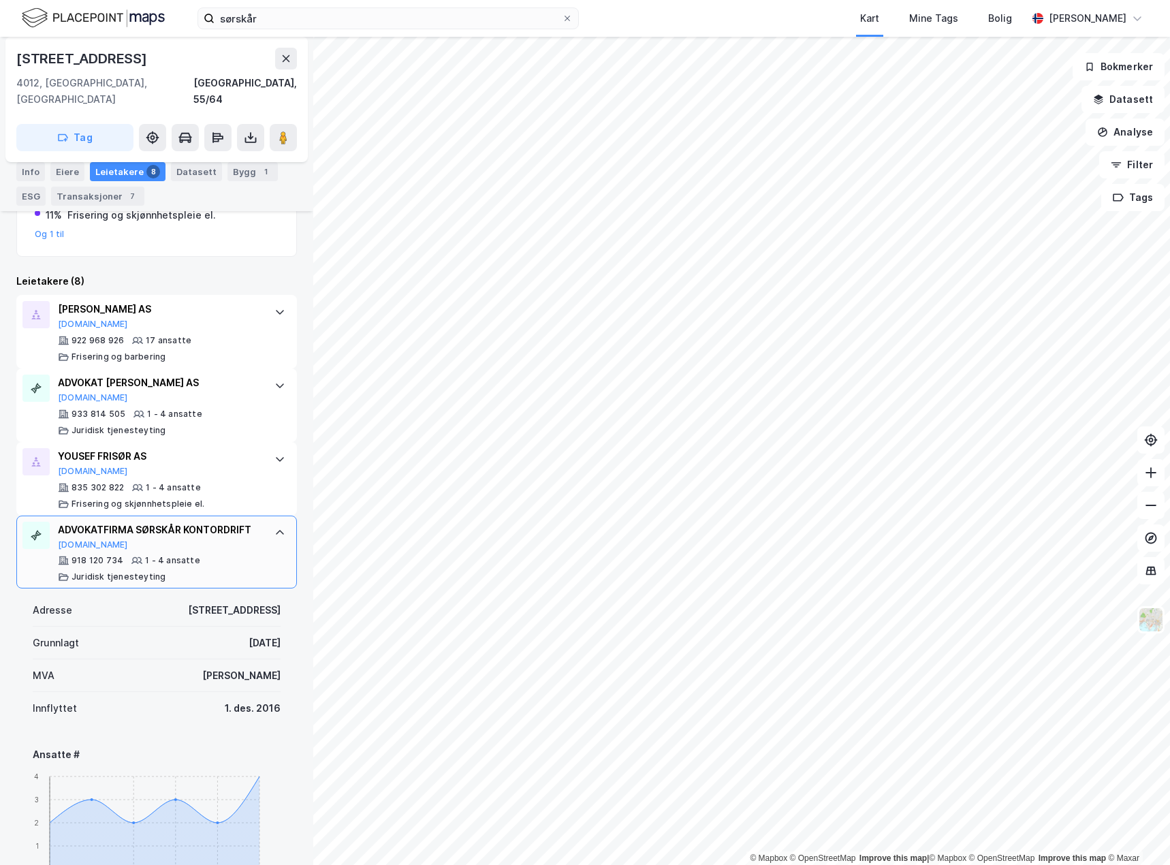
scroll to position [477, 0]
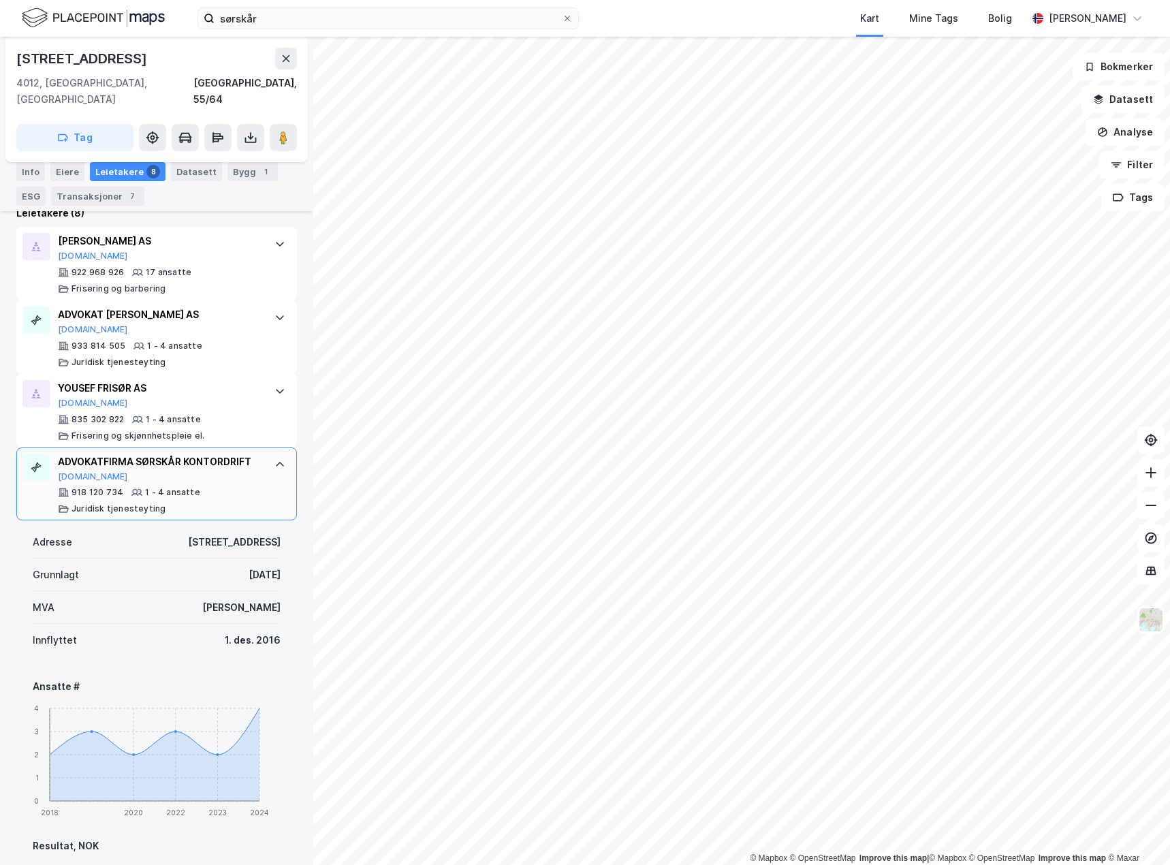
click at [234, 479] on div "ADVOKATFIRMA SØRSKÅR KONTORDRIFT [DOMAIN_NAME]" at bounding box center [159, 467] width 203 height 29
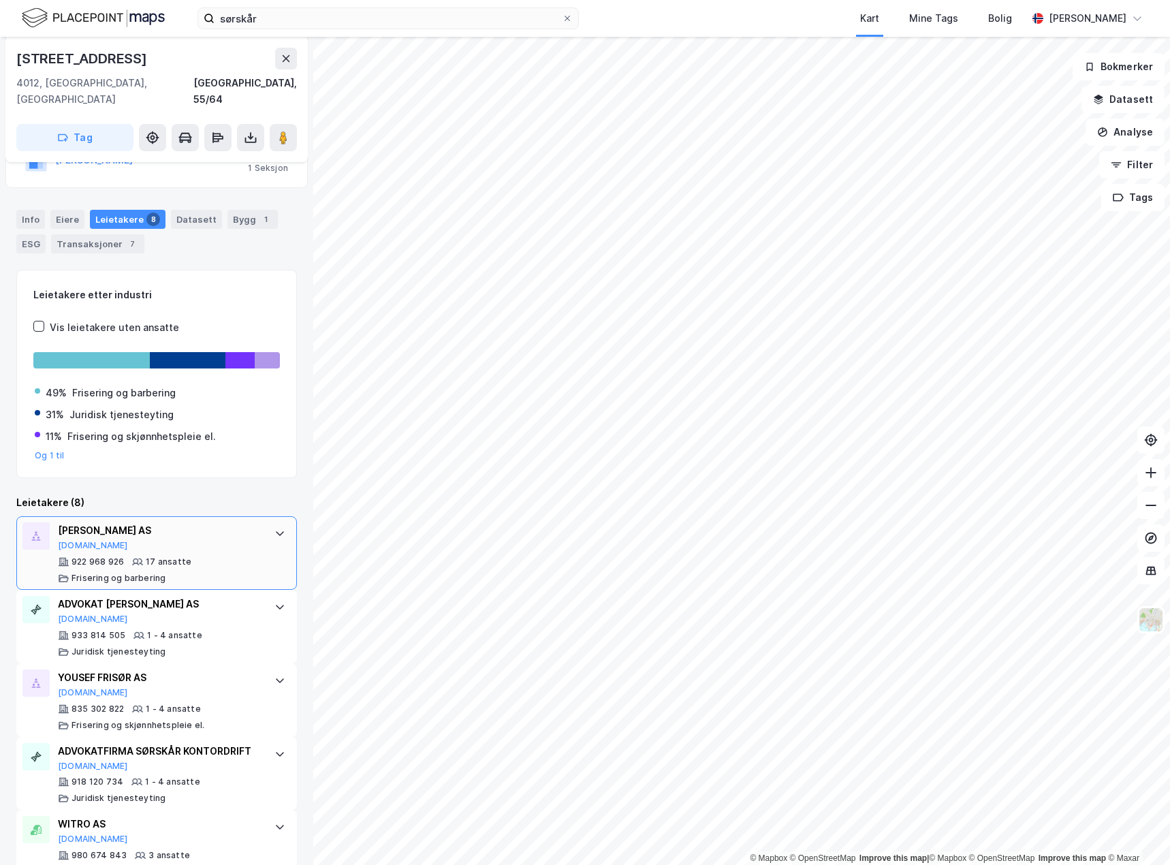
scroll to position [460, 0]
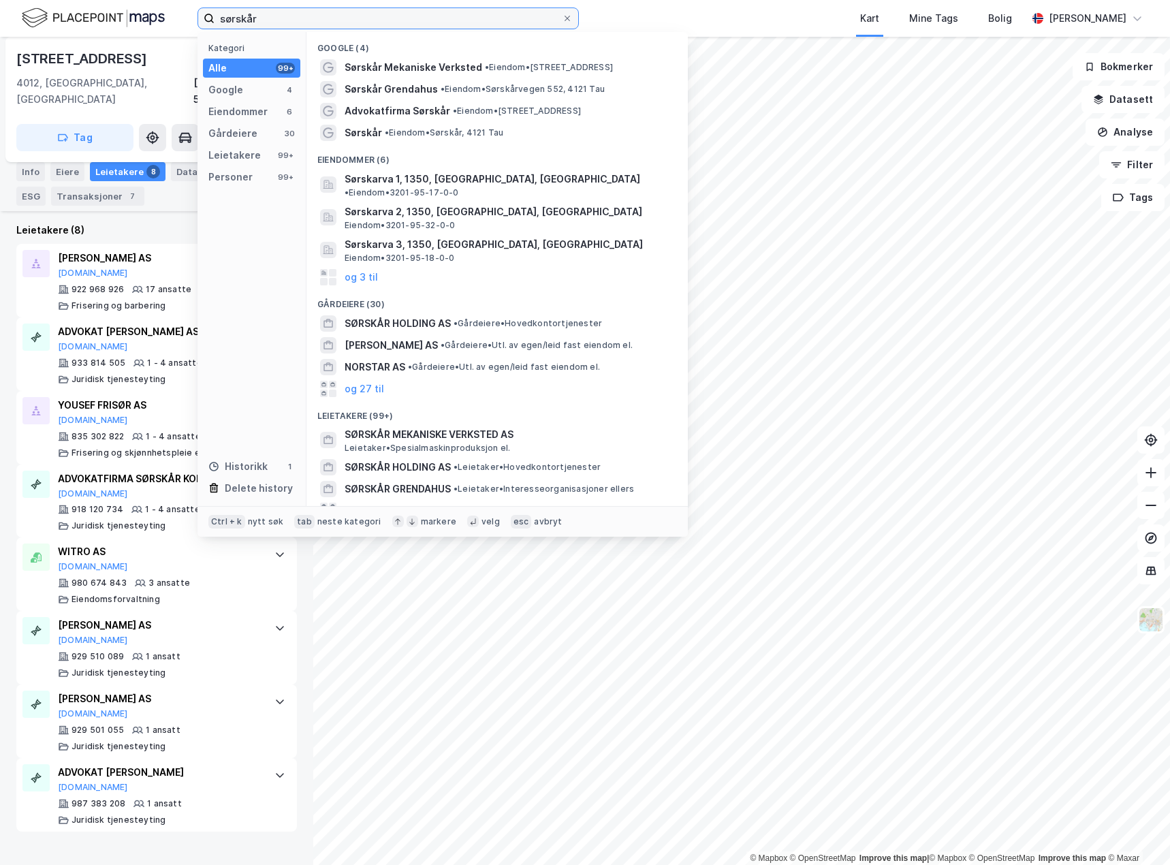
drag, startPoint x: 377, startPoint y: 18, endPoint x: 180, endPoint y: 17, distance: 196.8
click at [180, 17] on div "sørskår Kategori Alle 99+ Google 4 Eiendommer 6 Gårdeiere 30 Leietakere 99+ Per…" at bounding box center [585, 18] width 1170 height 37
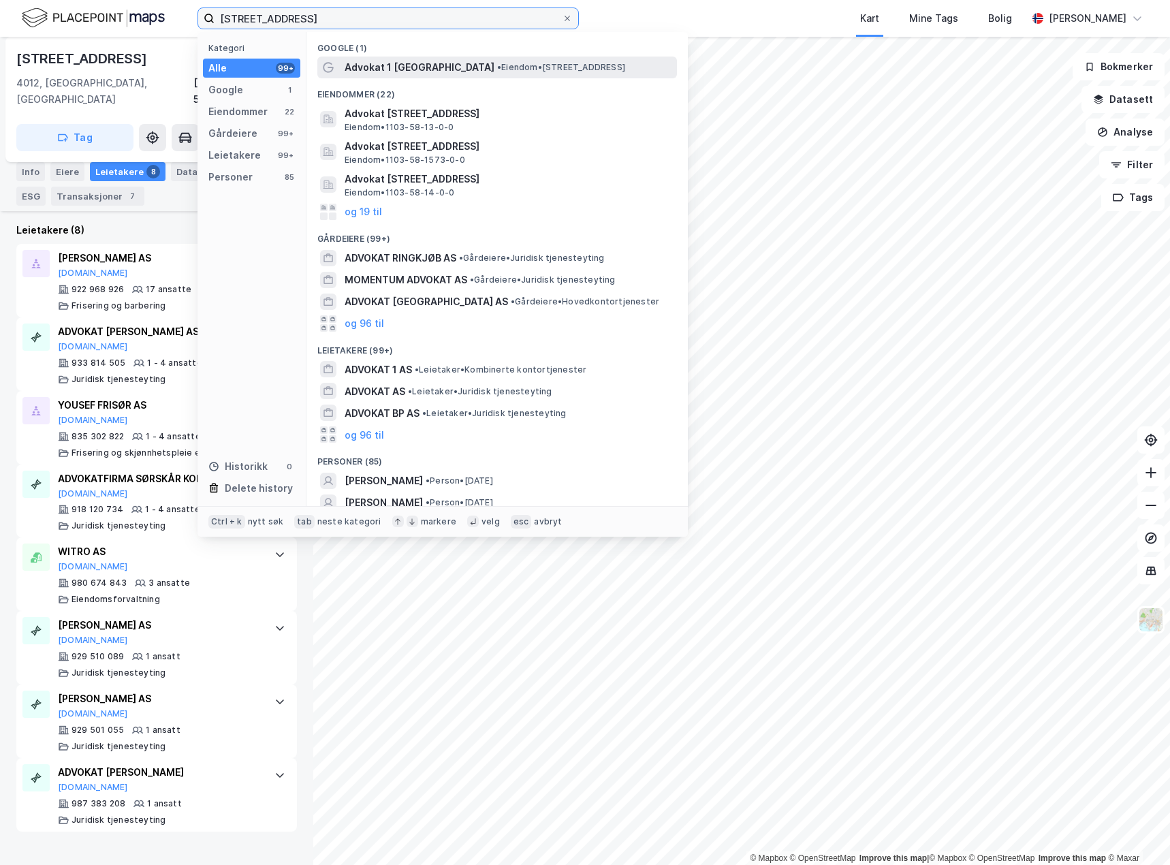
type input "[STREET_ADDRESS]"
click at [411, 63] on span "Advokat 1 [GEOGRAPHIC_DATA]" at bounding box center [420, 67] width 150 height 16
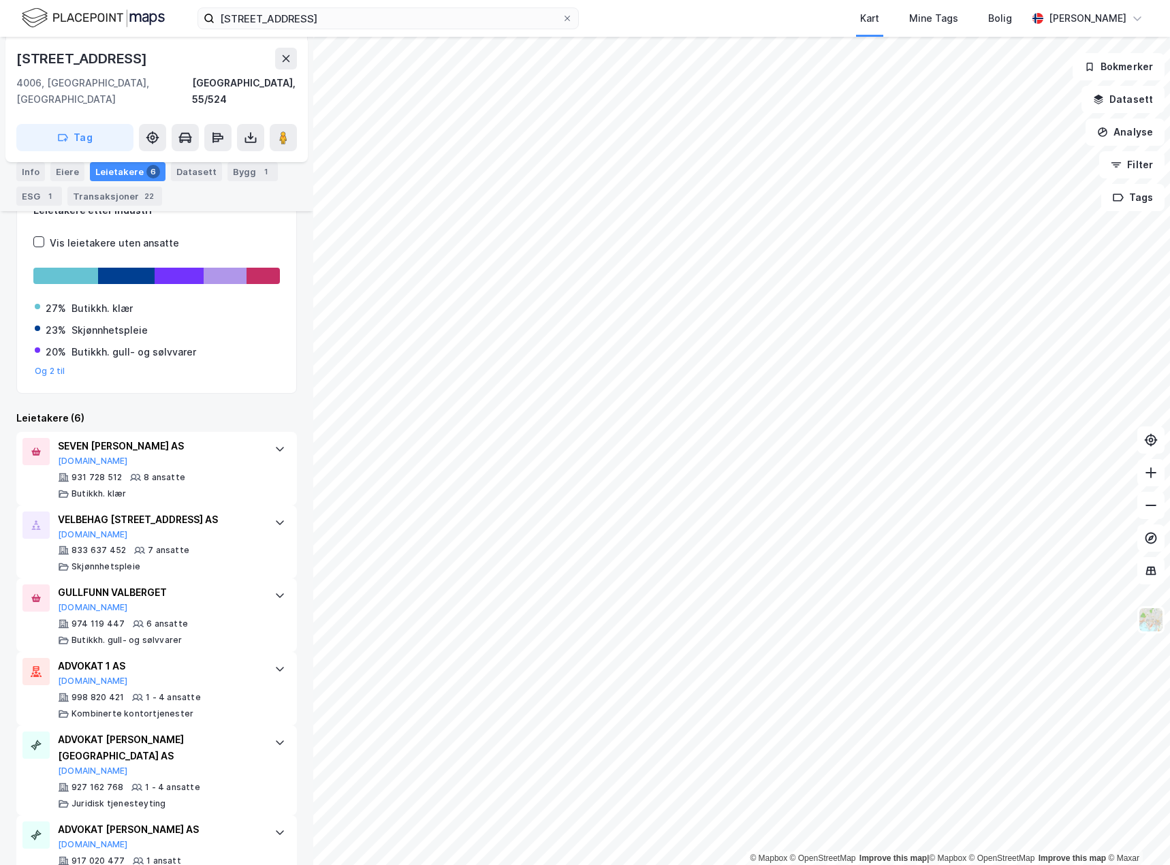
scroll to position [416, 0]
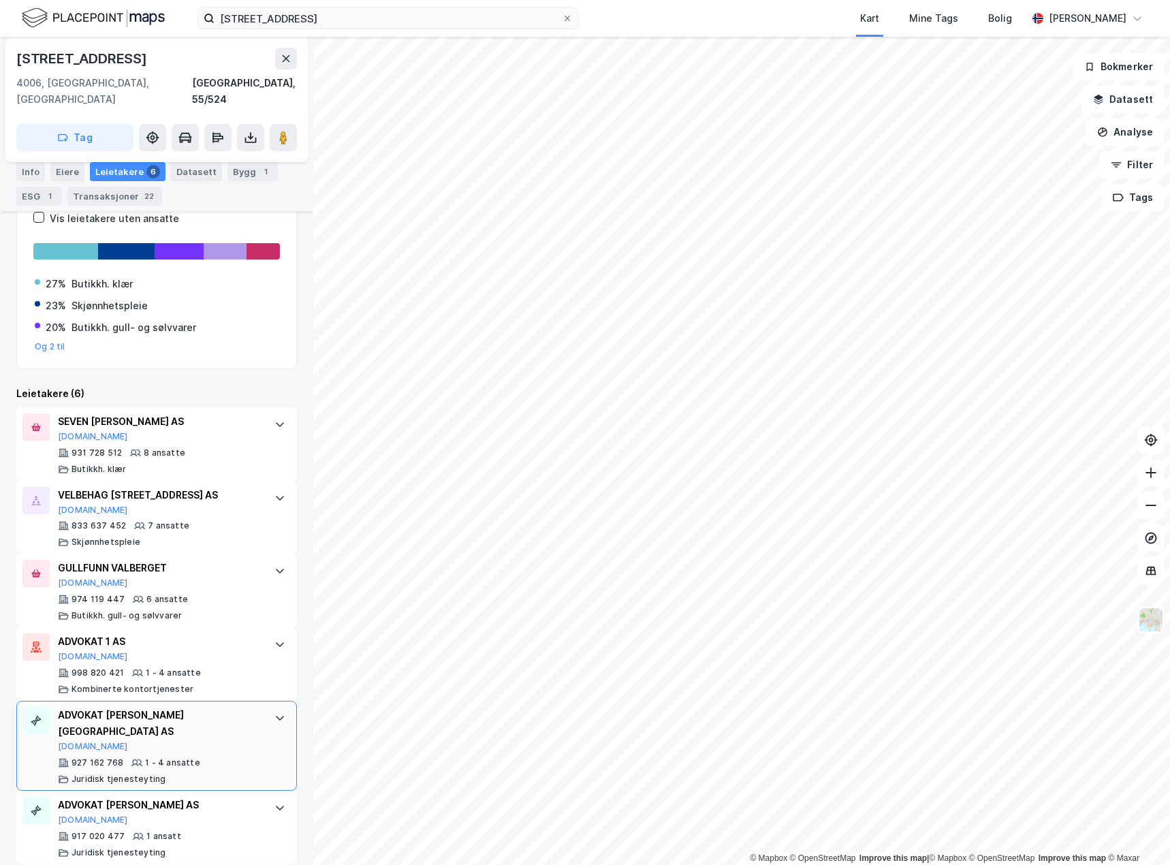
click at [234, 707] on div "ADVOKAT [PERSON_NAME][GEOGRAPHIC_DATA] AS" at bounding box center [159, 723] width 203 height 33
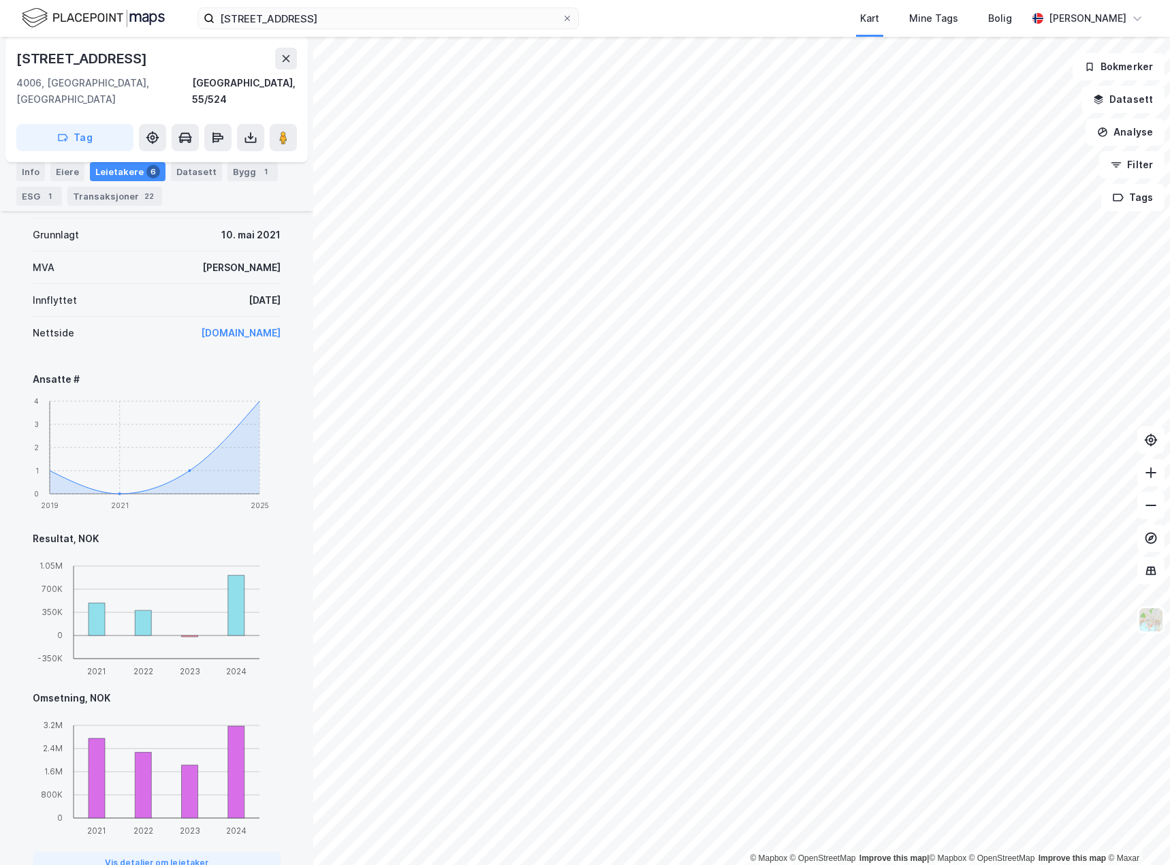
scroll to position [1029, 0]
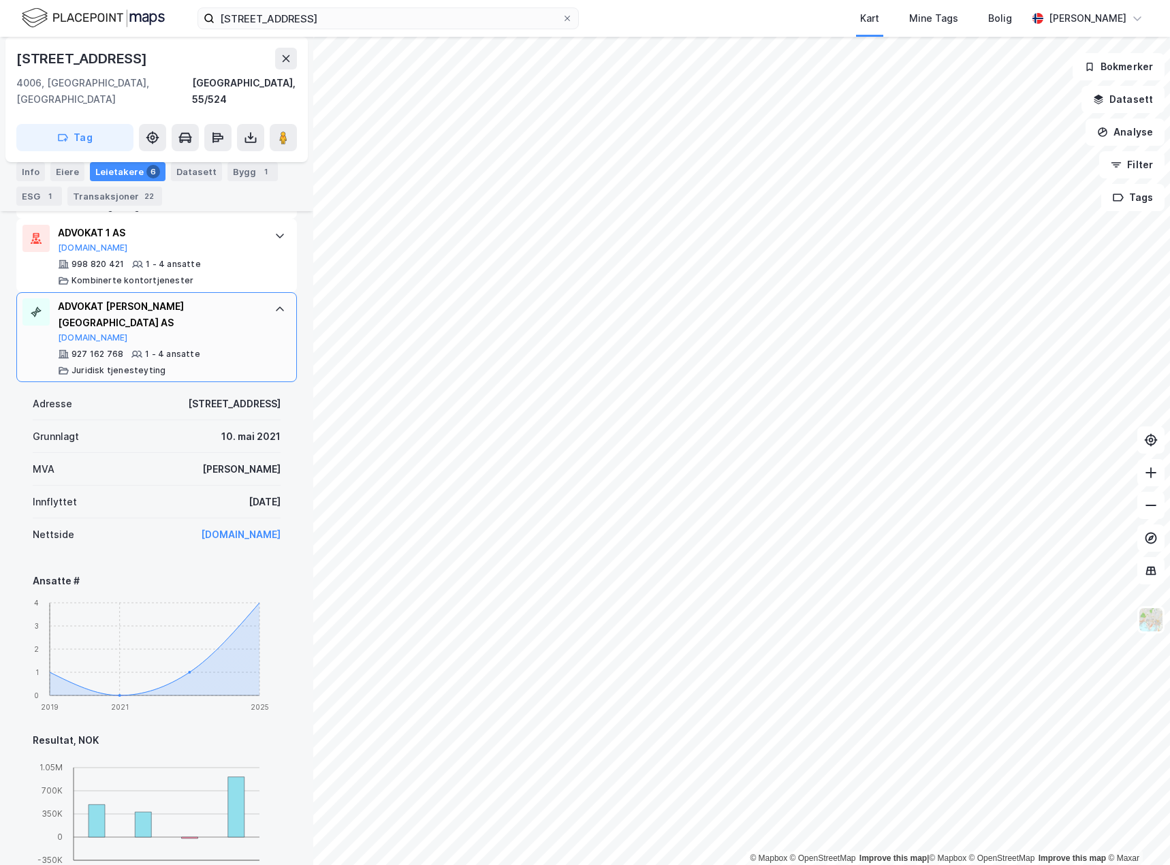
click at [249, 349] on div "927 162 768 1 - 4 ansatte Juridisk tjenesteyting" at bounding box center [159, 362] width 203 height 27
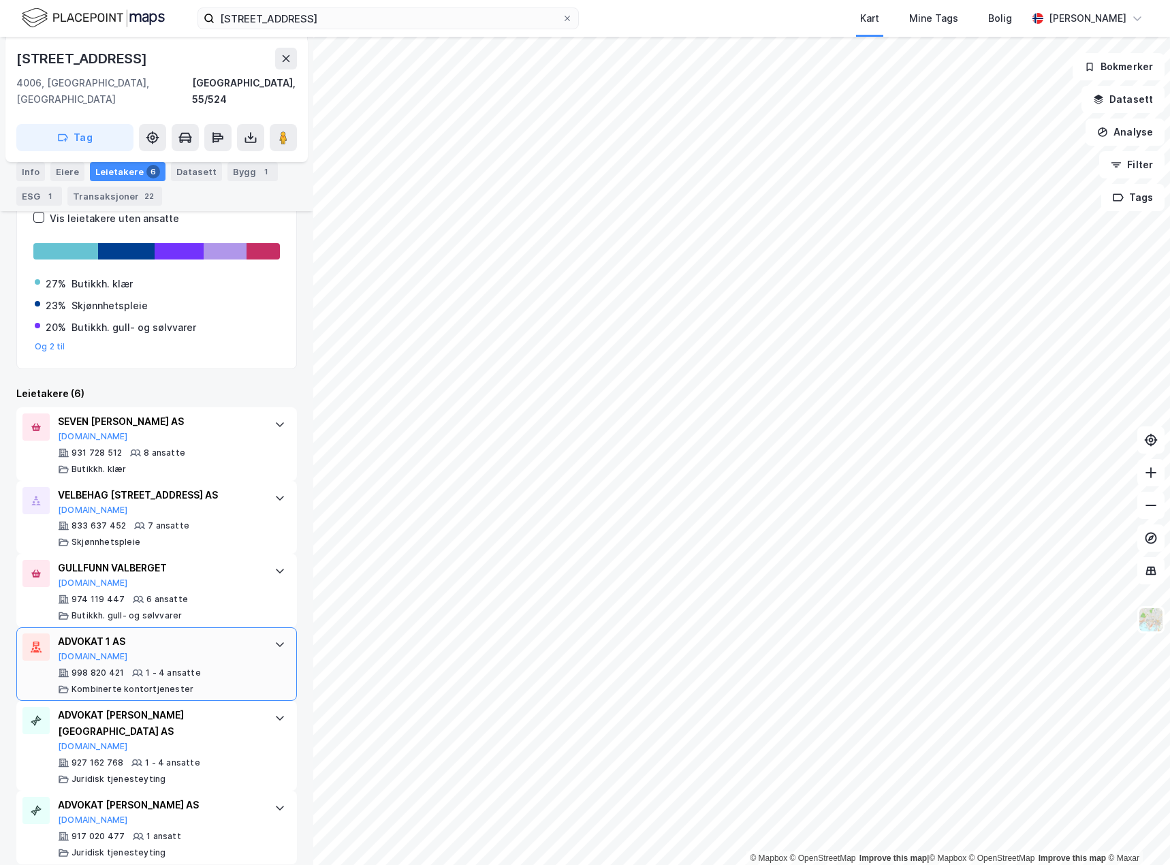
click at [245, 641] on div "ADVOKAT 1 AS [DOMAIN_NAME]" at bounding box center [159, 647] width 203 height 29
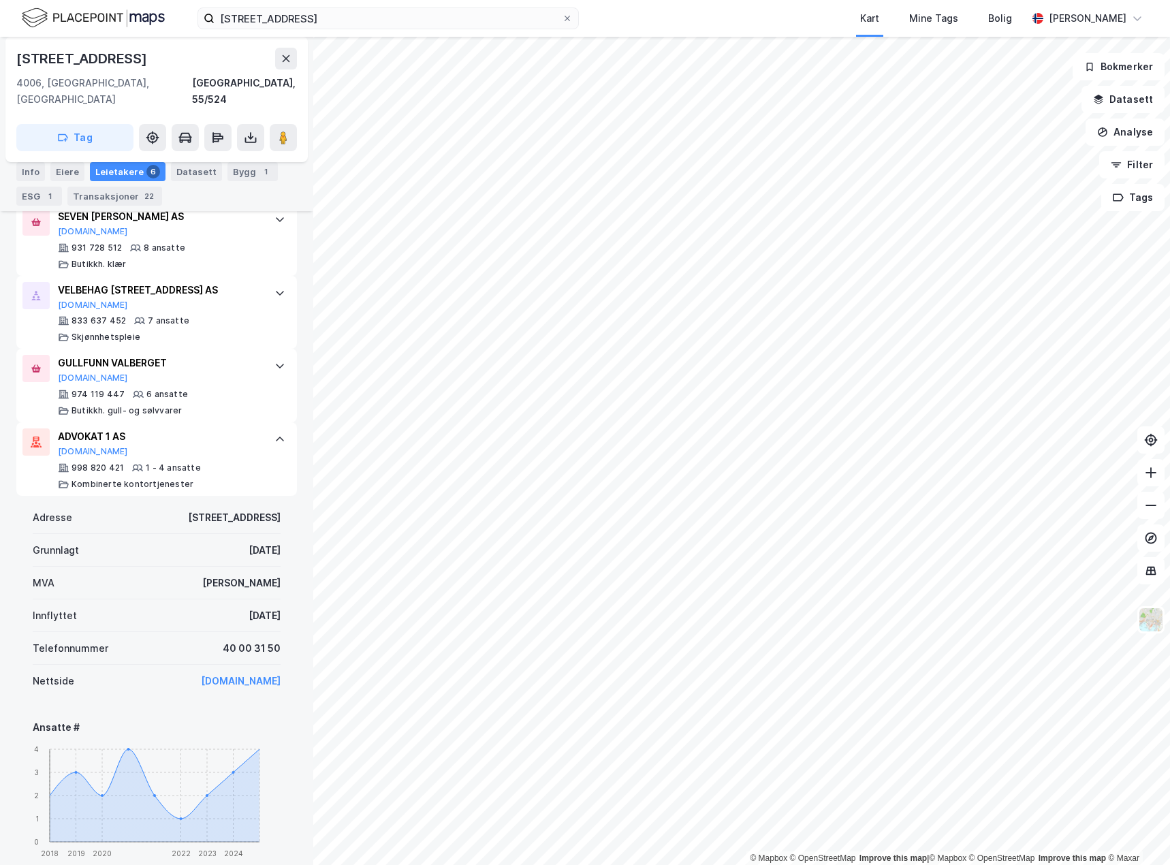
scroll to position [620, 0]
click at [276, 438] on icon at bounding box center [280, 440] width 8 height 5
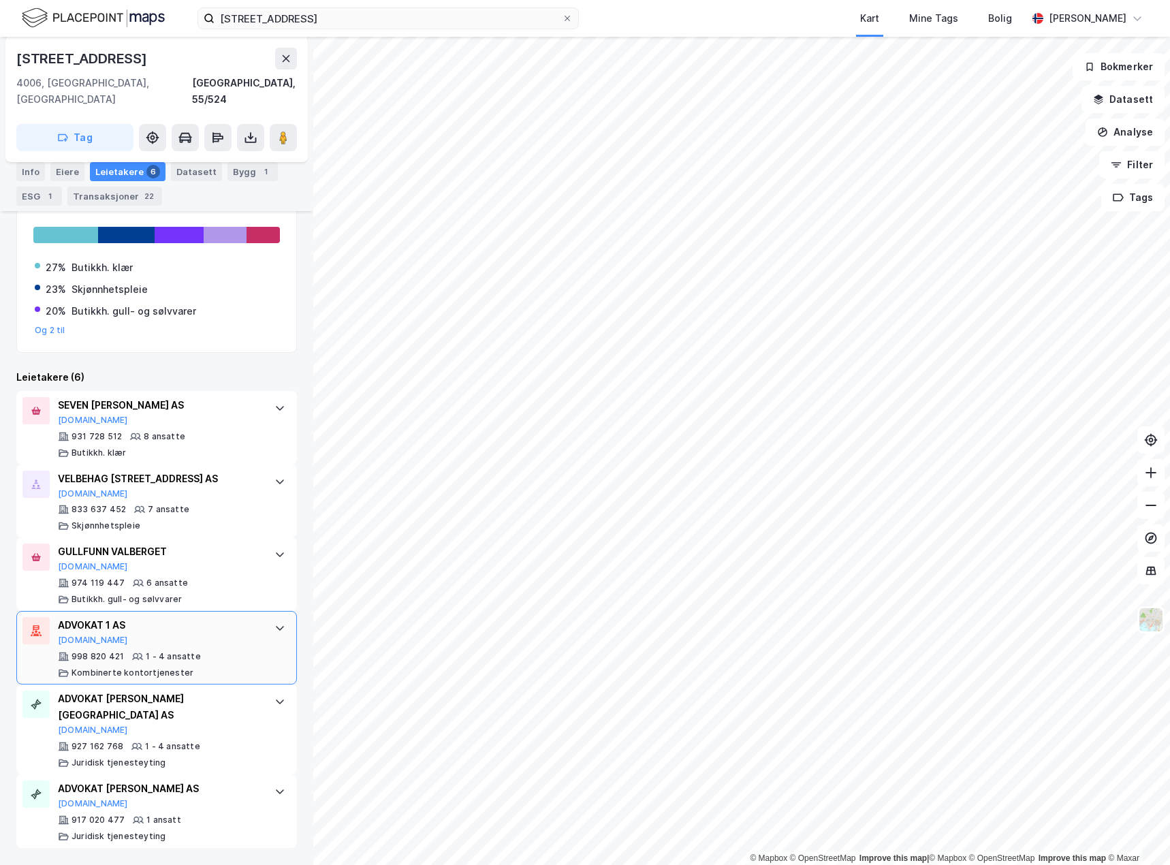
scroll to position [416, 0]
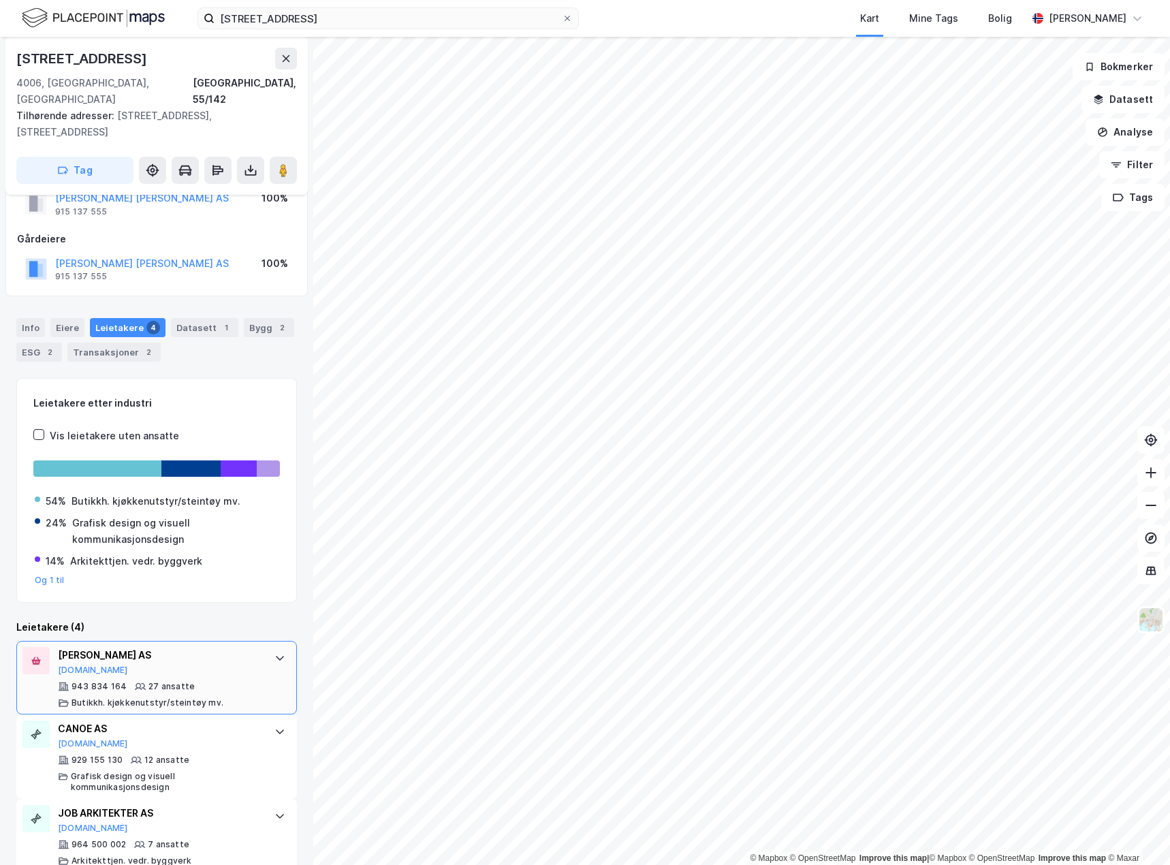
scroll to position [111, 0]
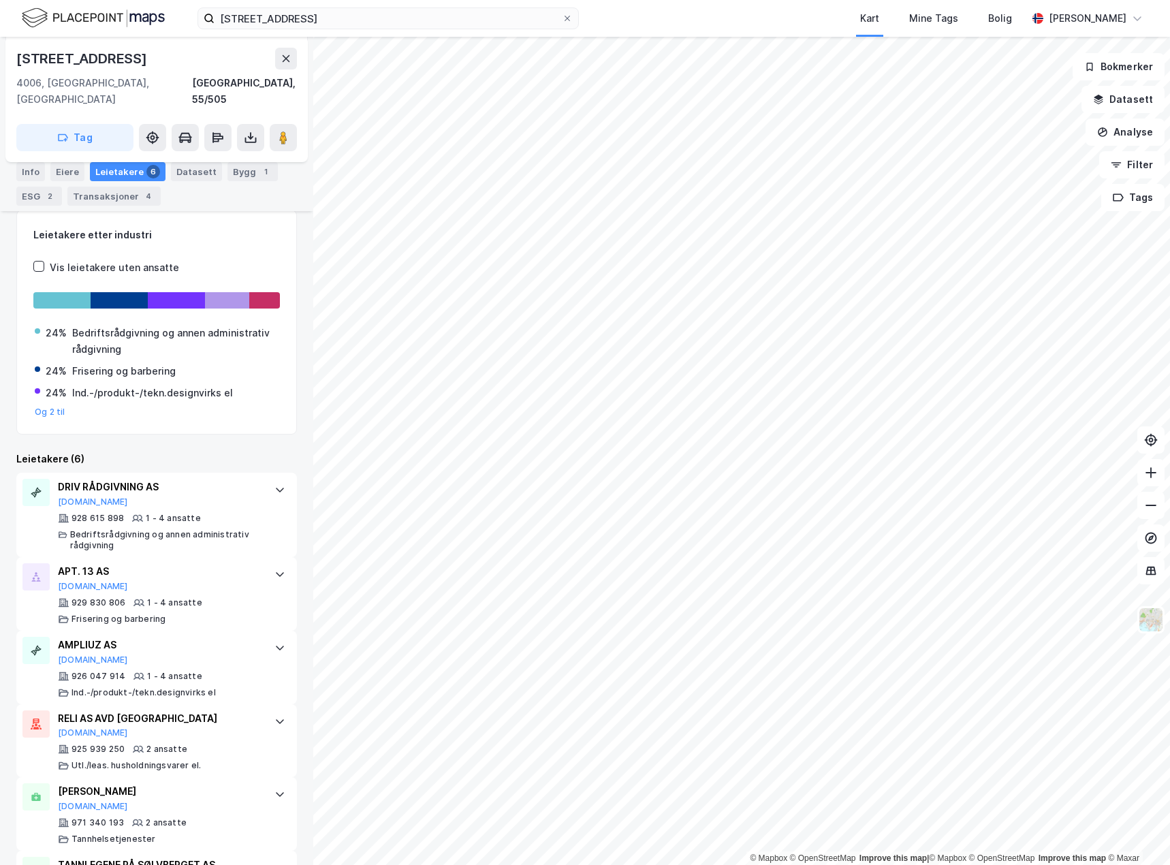
scroll to position [272, 0]
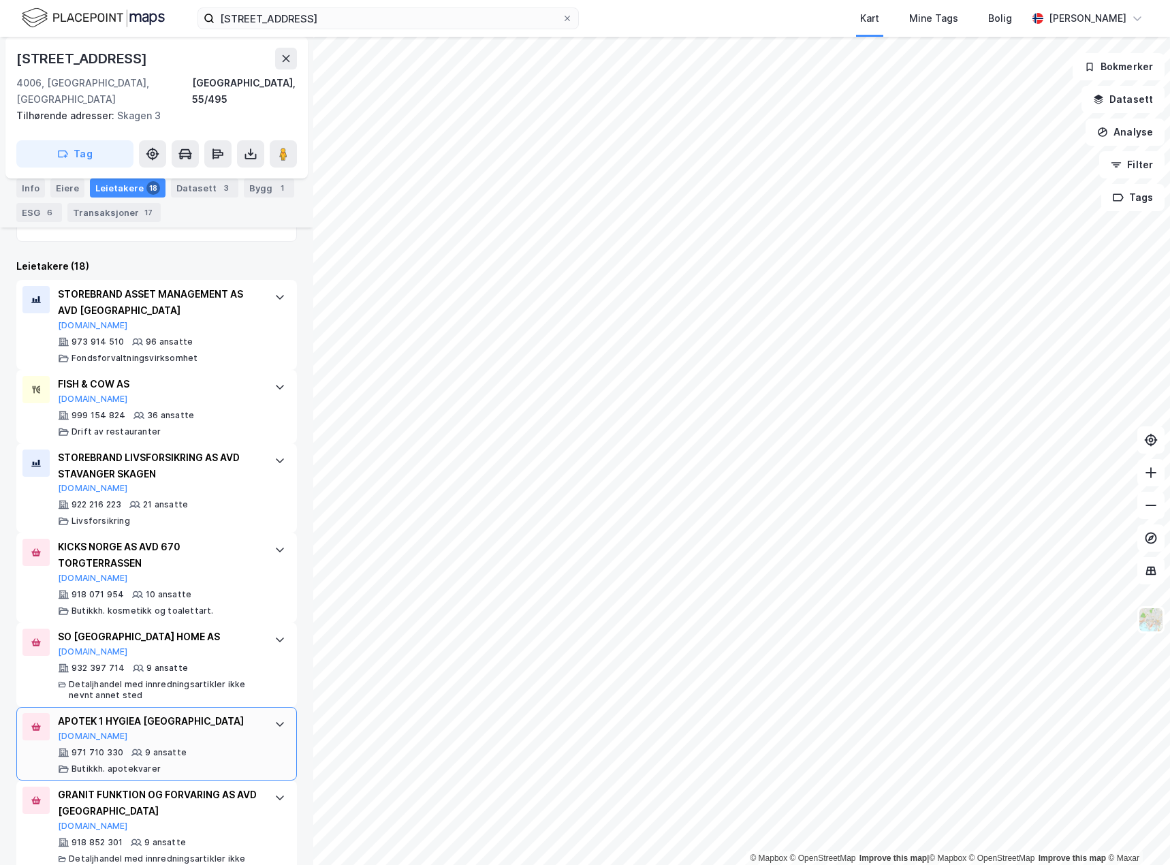
scroll to position [409, 0]
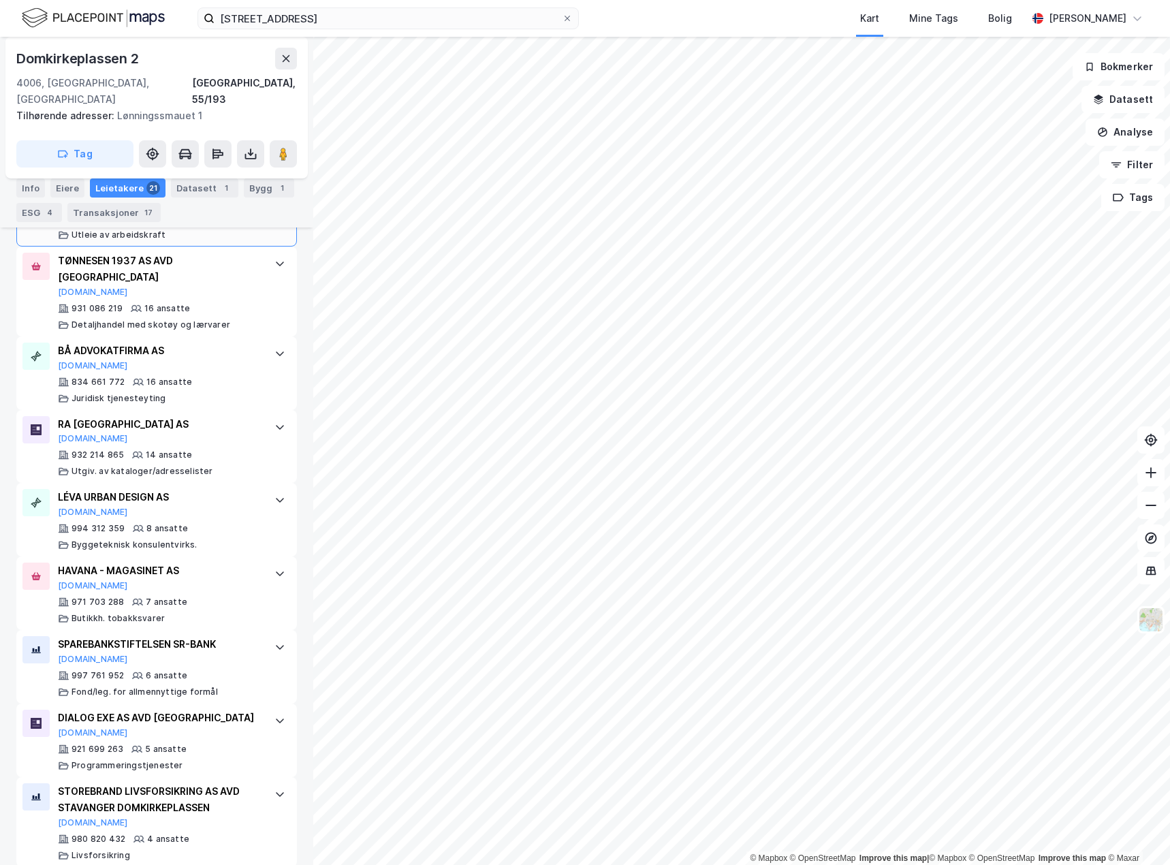
scroll to position [545, 0]
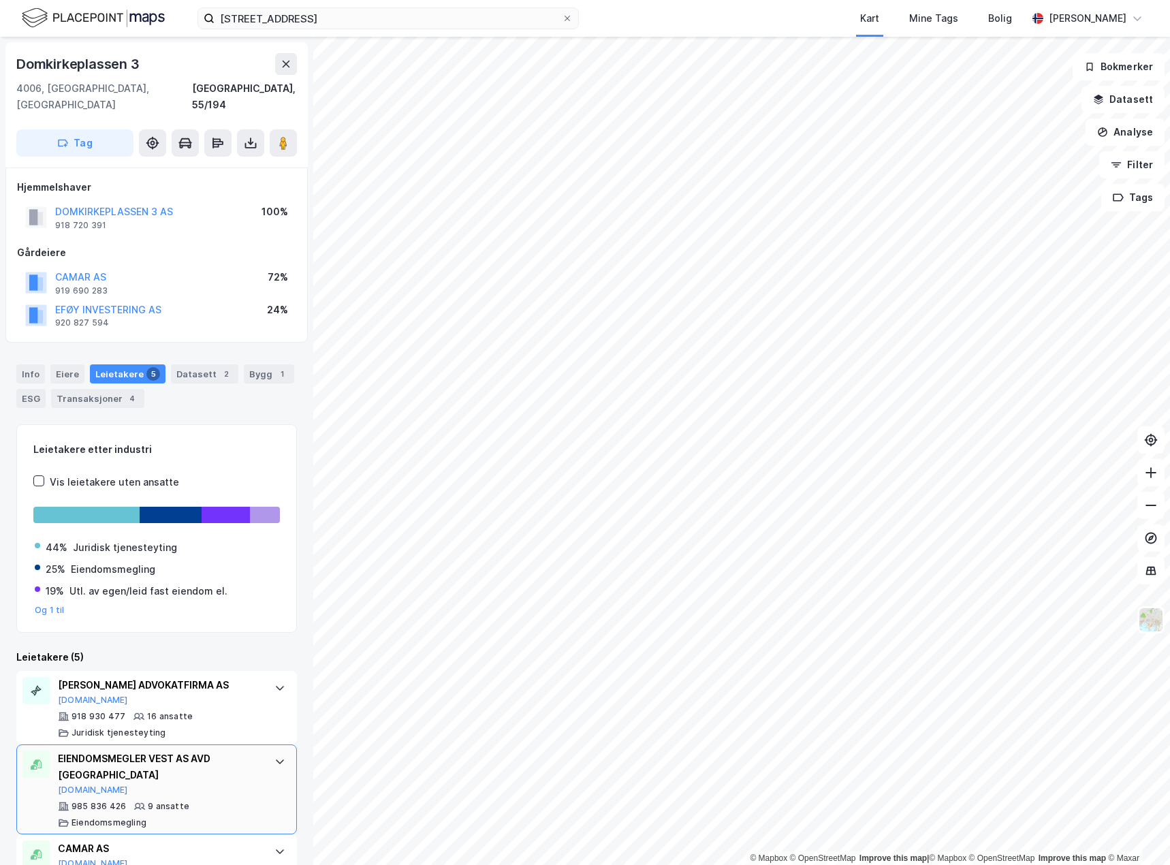
scroll to position [190, 0]
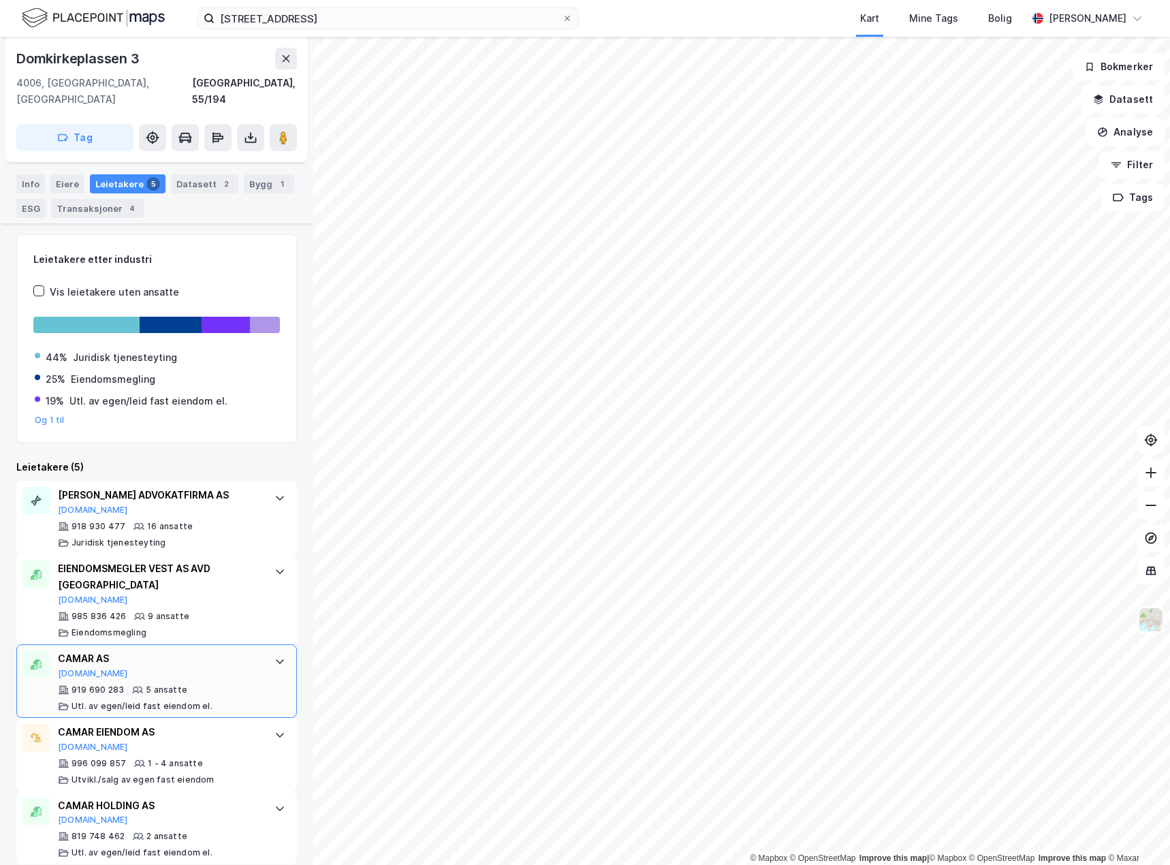
click at [251, 681] on div "CAMAR AS [DOMAIN_NAME] 919 690 283 5 ansatte Utl. av egen/leid fast eiendom el." at bounding box center [156, 681] width 281 height 74
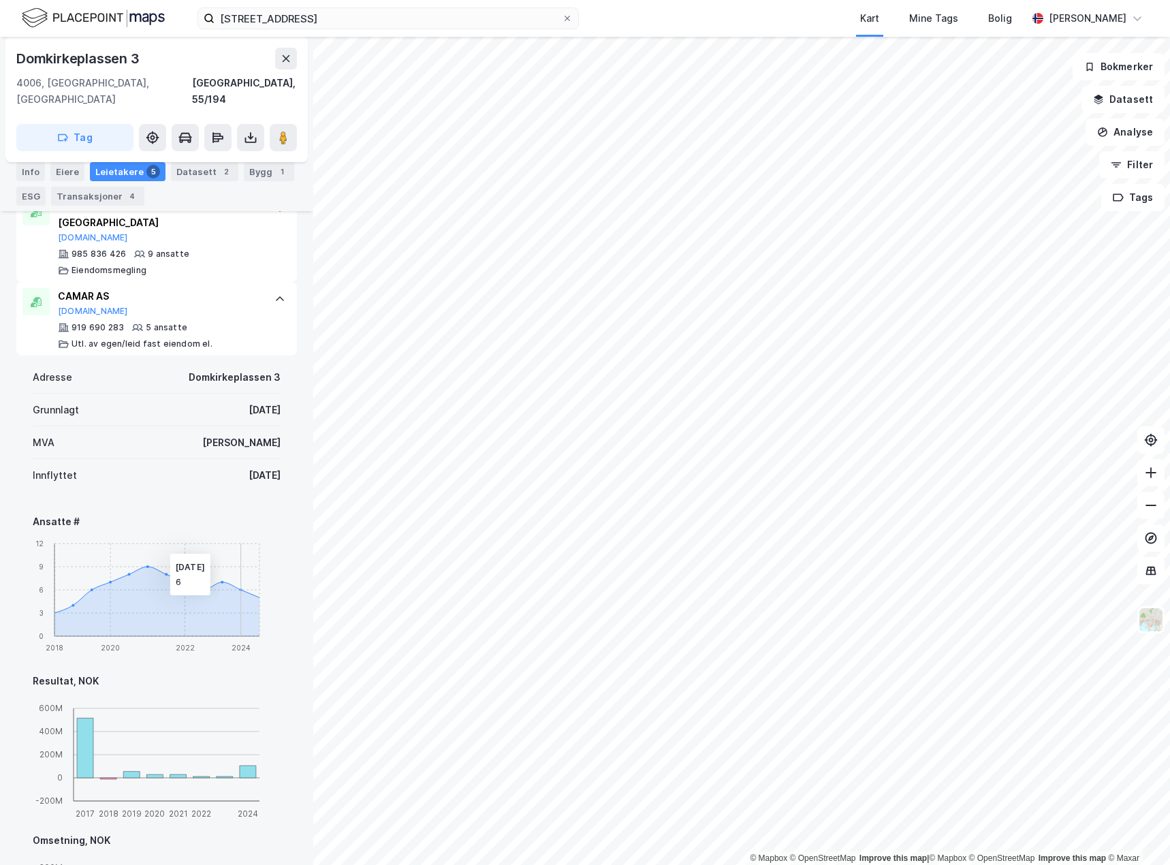
scroll to position [530, 0]
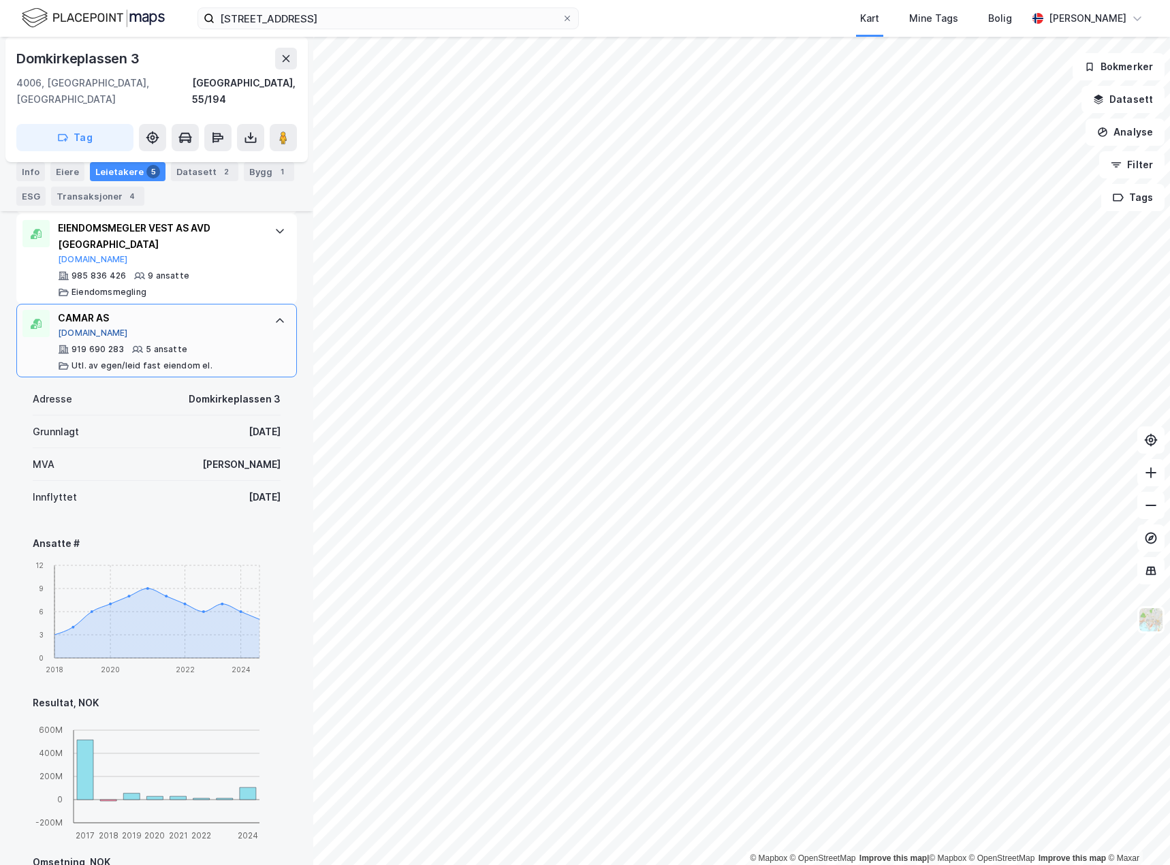
click at [81, 327] on button "[DOMAIN_NAME]" at bounding box center [93, 332] width 70 height 11
